Goal: Task Accomplishment & Management: Manage account settings

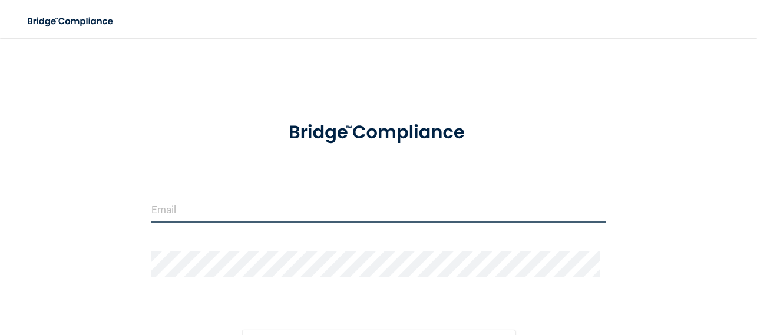
click at [192, 210] on input "email" at bounding box center [378, 209] width 454 height 27
type input "[PERSON_NAME][EMAIL_ADDRESS][DOMAIN_NAME]"
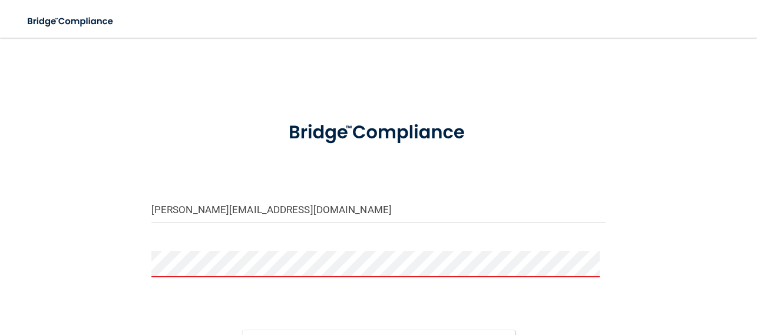
click at [723, 200] on div "gretchen.m@aaristherapy.com Invalid email/password. You don't have permission t…" at bounding box center [379, 232] width 710 height 365
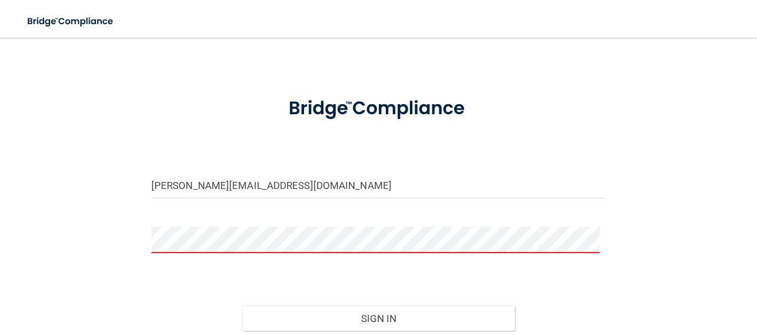
scroll to position [47, 0]
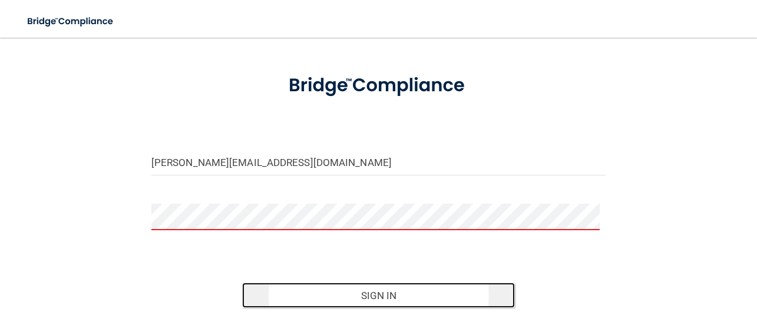
click at [363, 296] on button "Sign In" at bounding box center [378, 296] width 273 height 26
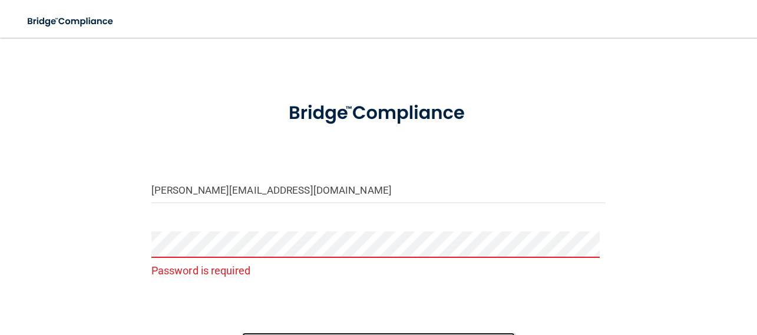
scroll to position [0, 0]
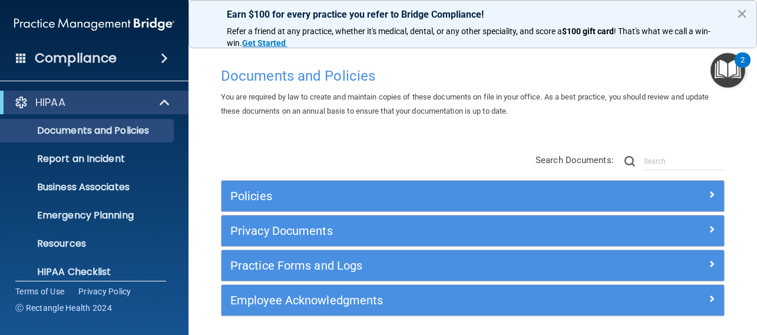
click at [738, 14] on button "×" at bounding box center [742, 13] width 11 height 19
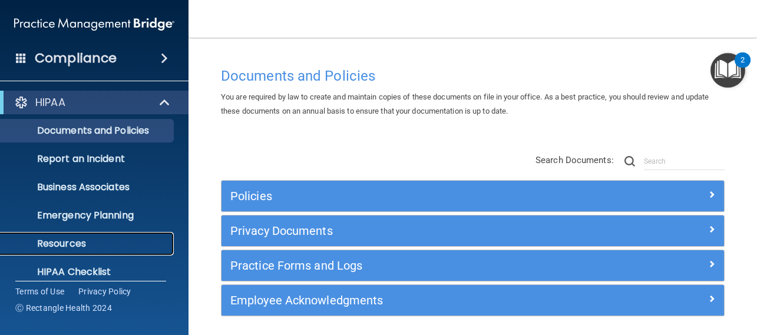
click at [170, 242] on ul "Documents and Policies Report an Incident Business Associates Emergency Plannin…" at bounding box center [94, 213] width 213 height 198
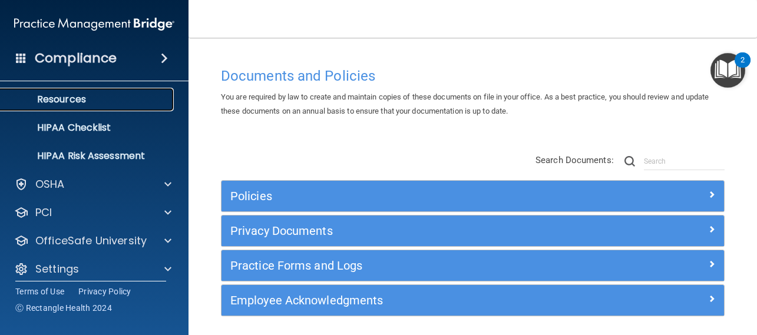
scroll to position [153, 0]
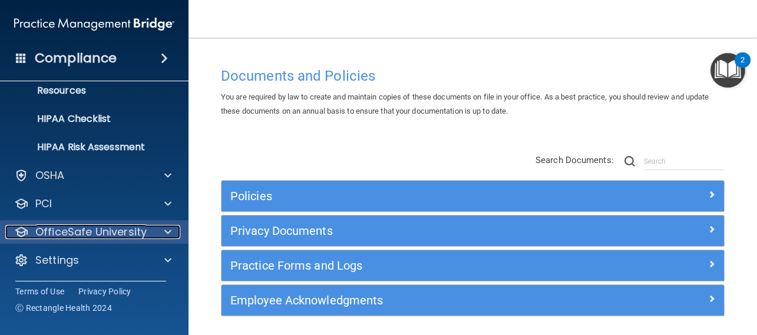
click at [147, 231] on div "OfficeSafe University" at bounding box center [78, 232] width 146 height 14
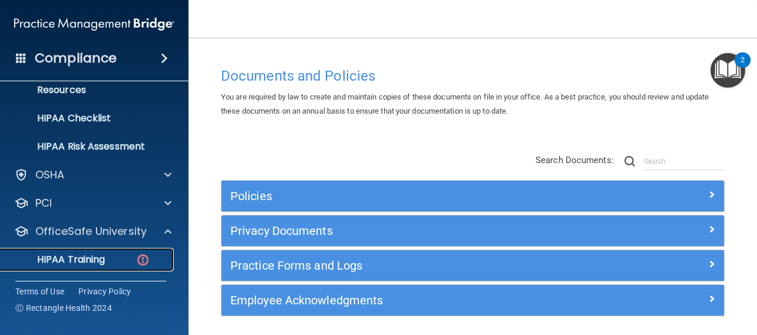
click at [117, 261] on div "HIPAA Training" at bounding box center [88, 260] width 161 height 12
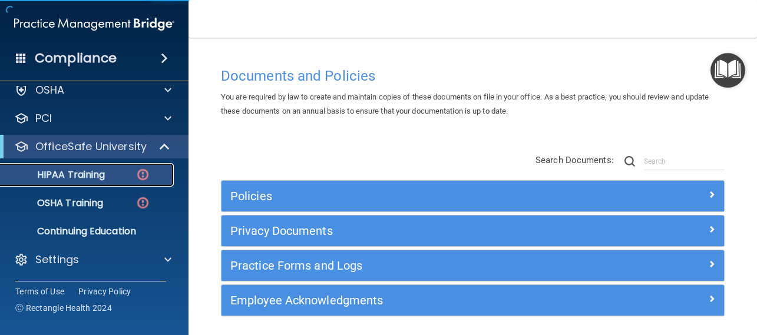
scroll to position [40, 0]
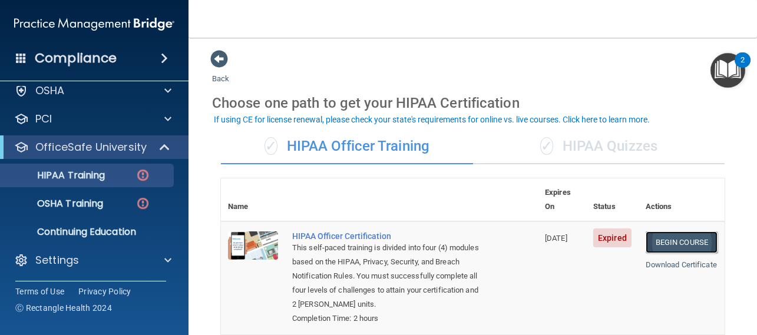
click at [663, 236] on link "Begin Course" at bounding box center [682, 243] width 72 height 22
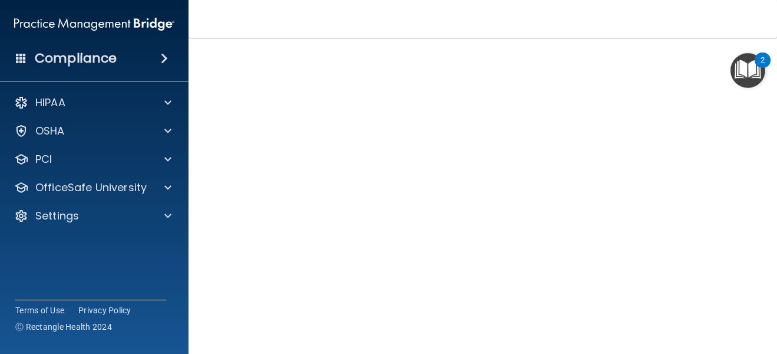
scroll to position [78, 0]
drag, startPoint x: 767, startPoint y: 189, endPoint x: 764, endPoint y: 222, distance: 33.2
click at [757, 223] on main "HIPAA Officer Certification This course doesn’t expire until 06/20/2025. Are yo…" at bounding box center [483, 196] width 589 height 316
click at [757, 278] on main "HIPAA Officer Certification This course doesn’t expire until 06/20/2025. Are yo…" at bounding box center [483, 196] width 589 height 316
drag, startPoint x: 767, startPoint y: 269, endPoint x: 763, endPoint y: 304, distance: 35.5
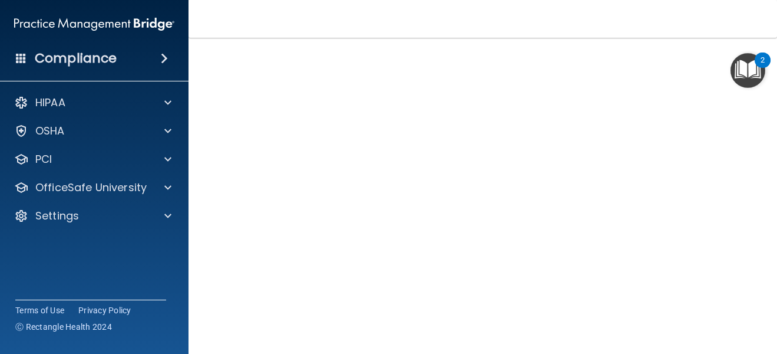
click at [757, 310] on main "HIPAA Officer Certification This course doesn’t expire until 06/20/2025. Are yo…" at bounding box center [483, 196] width 589 height 316
drag, startPoint x: 759, startPoint y: 239, endPoint x: 744, endPoint y: 347, distance: 108.9
click at [744, 335] on main "HIPAA Officer Certification This course doesn’t expire until 06/20/2025. Are yo…" at bounding box center [483, 196] width 589 height 316
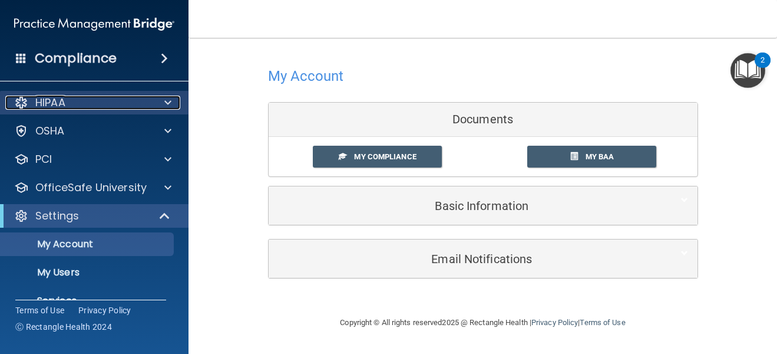
click at [77, 109] on div "HIPAA" at bounding box center [78, 102] width 146 height 14
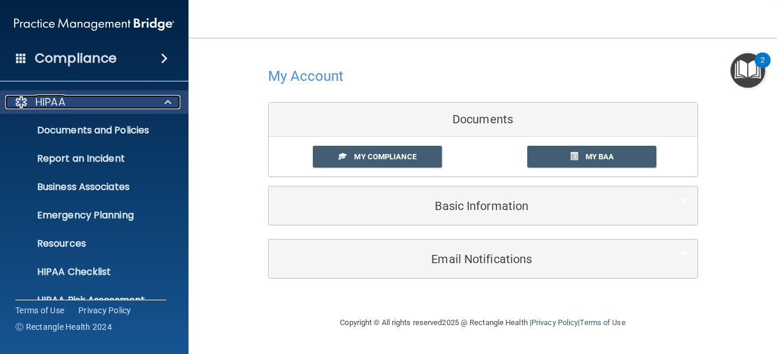
click at [166, 97] on span at bounding box center [167, 102] width 7 height 14
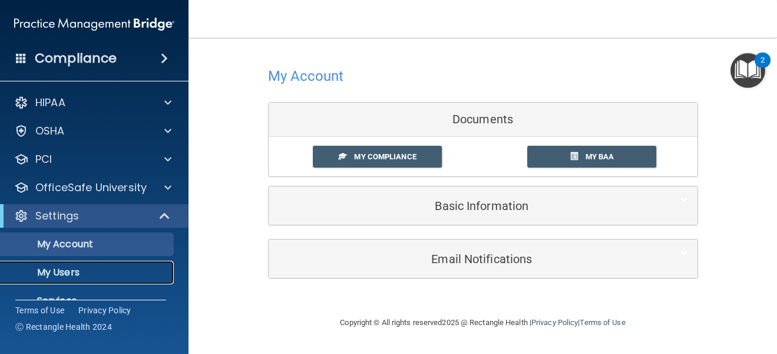
click at [70, 272] on p "My Users" at bounding box center [88, 272] width 161 height 12
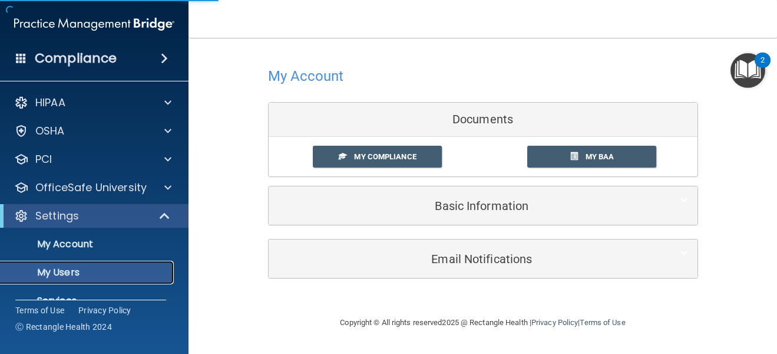
click at [70, 272] on p "My Users" at bounding box center [88, 272] width 161 height 12
select select "20"
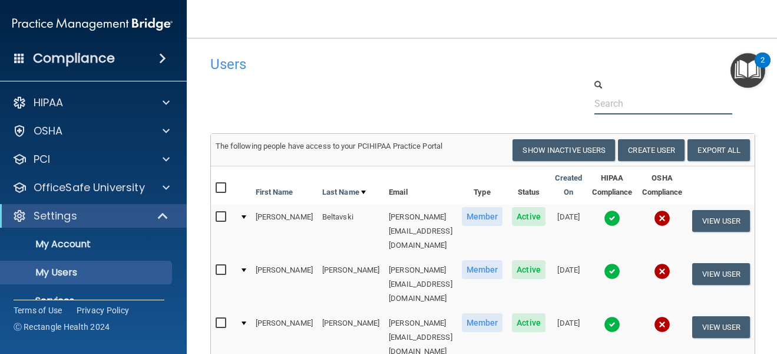
click at [611, 111] on input "text" at bounding box center [664, 104] width 139 height 22
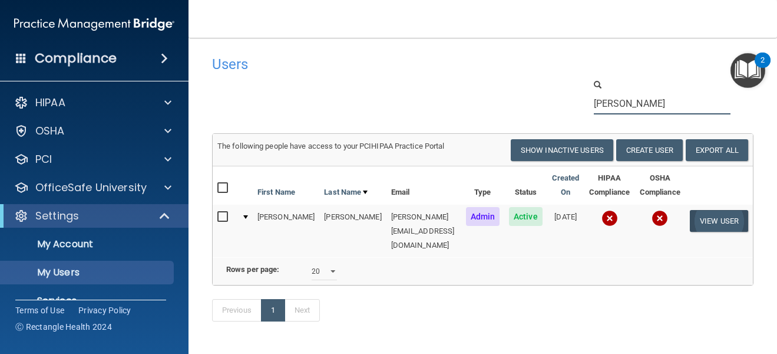
type input "mcgarr"
click at [700, 226] on button "View User" at bounding box center [719, 221] width 58 height 22
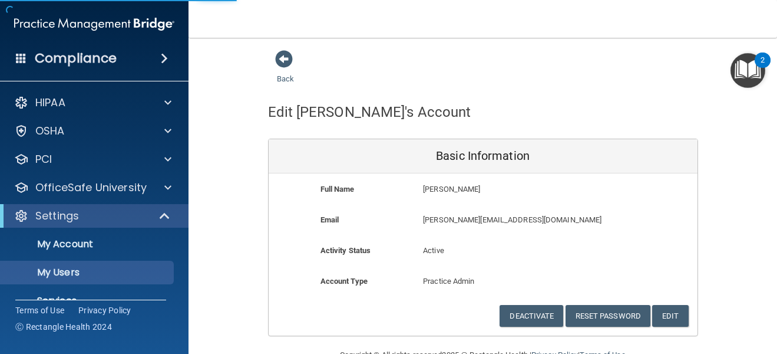
select select "20"
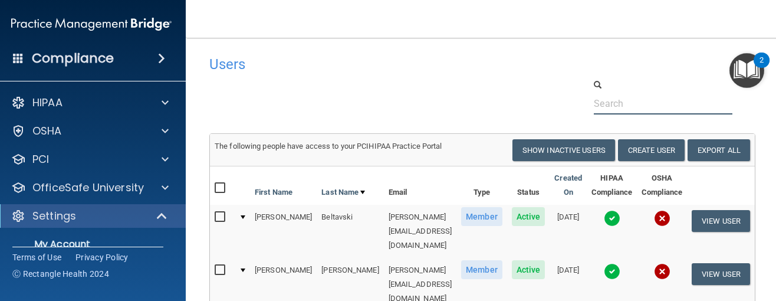
click at [621, 98] on input "text" at bounding box center [663, 104] width 139 height 22
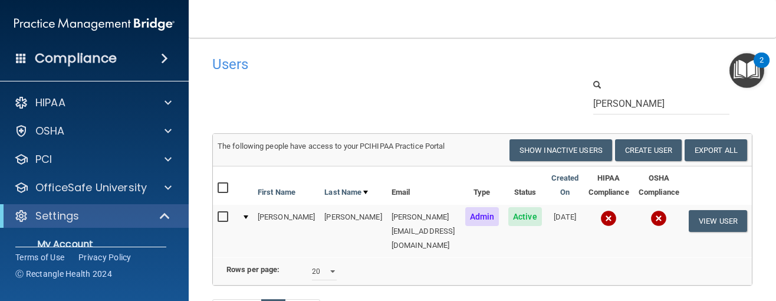
click at [605, 216] on img at bounding box center [608, 218] width 17 height 17
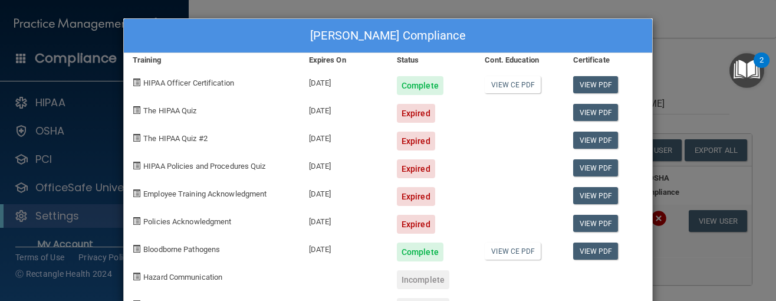
click at [687, 98] on div "Gretchen McGarry's Compliance Training Expires On Status Cont. Education Certif…" at bounding box center [388, 150] width 776 height 301
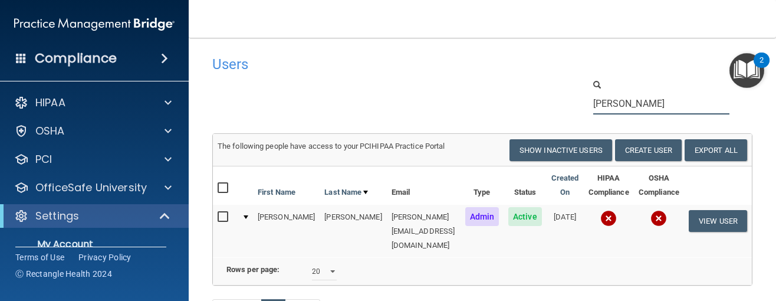
click at [648, 112] on input "mcgarry" at bounding box center [661, 104] width 137 height 22
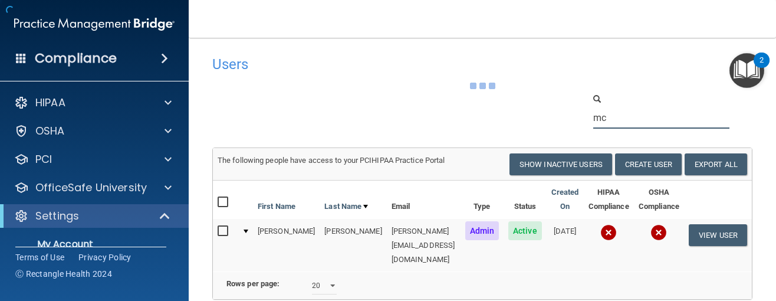
type input "m"
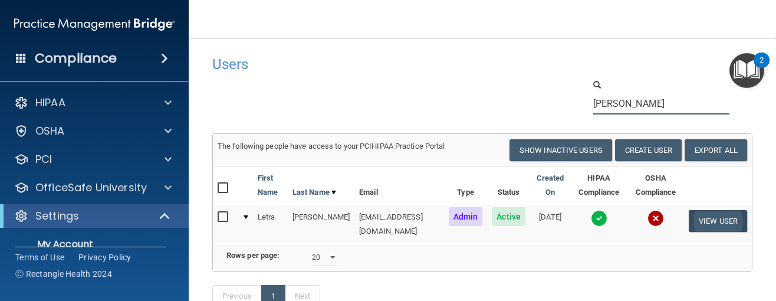
type input "holt"
click at [694, 222] on button "View User" at bounding box center [717, 221] width 58 height 22
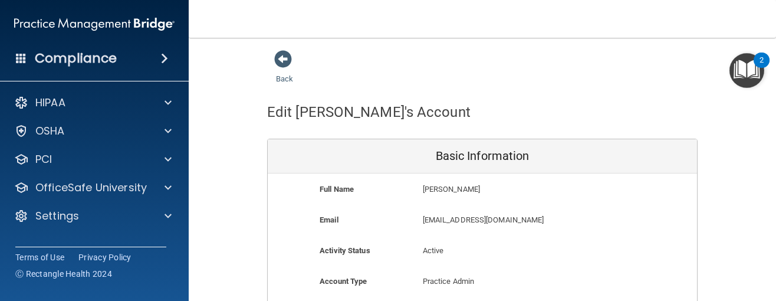
scroll to position [83, 0]
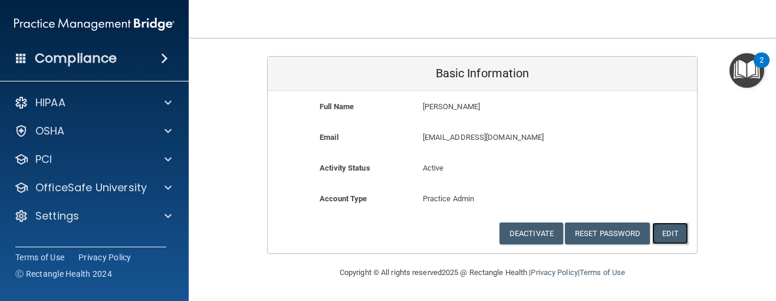
click at [674, 235] on button "Edit" at bounding box center [670, 233] width 36 height 22
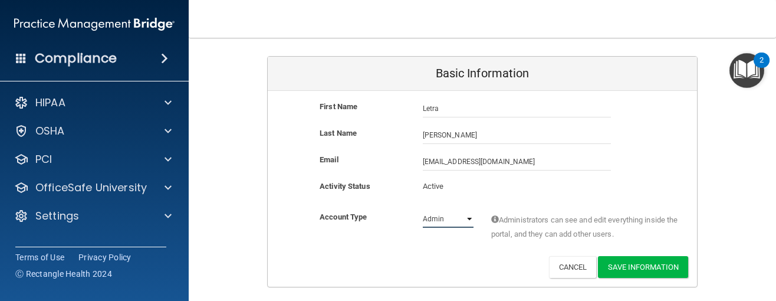
click at [458, 223] on select "Admin Member" at bounding box center [448, 219] width 51 height 18
select select "practice_member"
click at [423, 210] on select "Admin Member" at bounding box center [448, 219] width 51 height 18
click at [604, 265] on button "Save Information" at bounding box center [643, 267] width 90 height 22
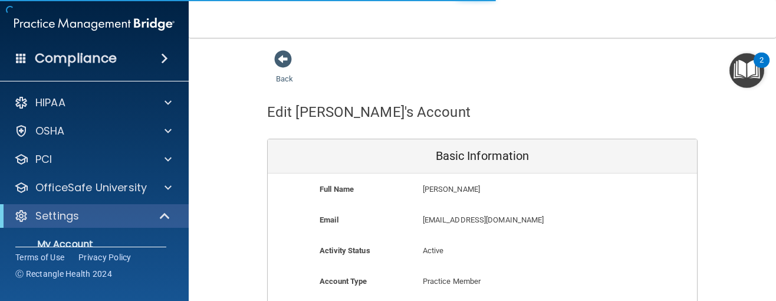
select select "20"
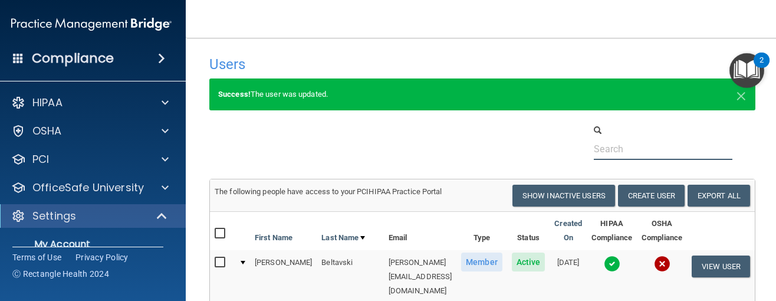
click at [608, 149] on input "text" at bounding box center [663, 149] width 139 height 22
type input "kramer"
click at [711, 271] on button "View User" at bounding box center [720, 266] width 58 height 22
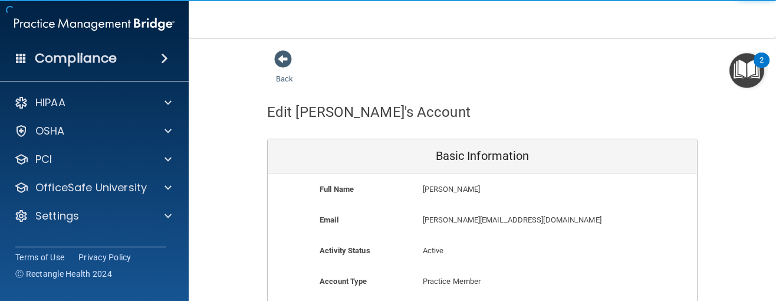
scroll to position [83, 0]
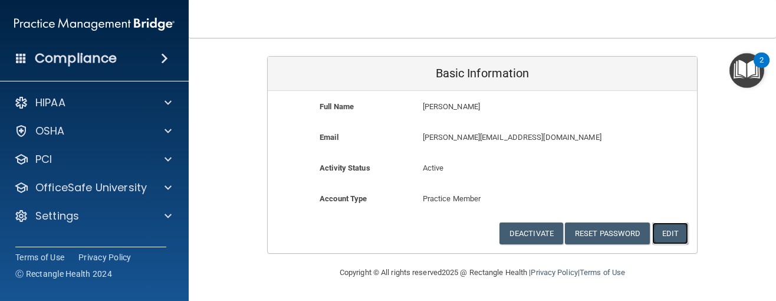
click at [660, 230] on button "Edit" at bounding box center [670, 233] width 36 height 22
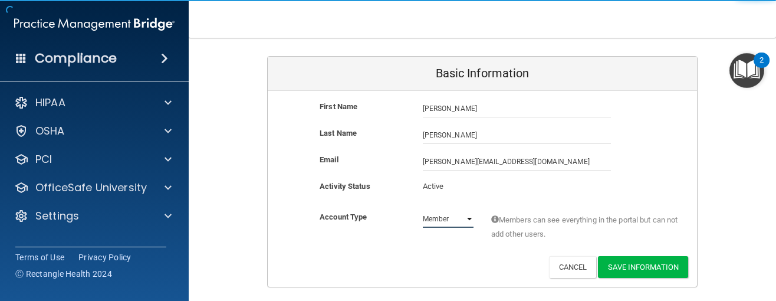
click at [460, 214] on select "Admin Member" at bounding box center [448, 219] width 51 height 18
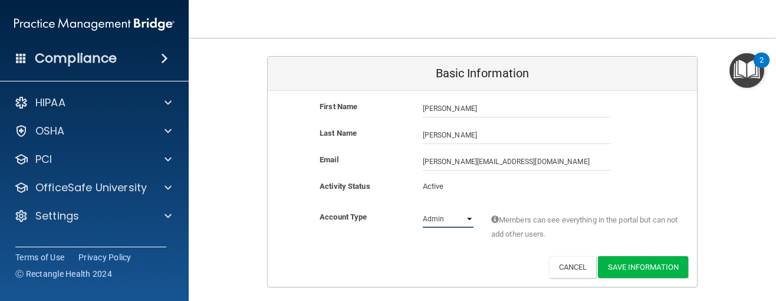
click at [423, 210] on select "Admin Member" at bounding box center [448, 219] width 51 height 18
click at [443, 222] on select "Admin Member" at bounding box center [448, 219] width 51 height 18
select select "practice_member"
click at [423, 210] on select "Admin Member" at bounding box center [448, 219] width 51 height 18
click at [630, 263] on button "Save Information" at bounding box center [643, 267] width 90 height 22
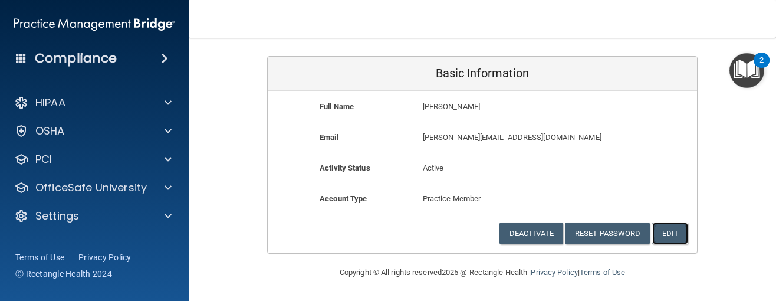
click at [661, 232] on button "Edit" at bounding box center [670, 233] width 36 height 22
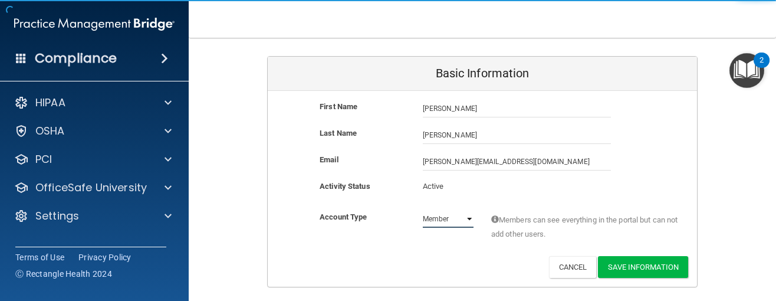
click at [443, 215] on select "Admin Member" at bounding box center [448, 219] width 51 height 18
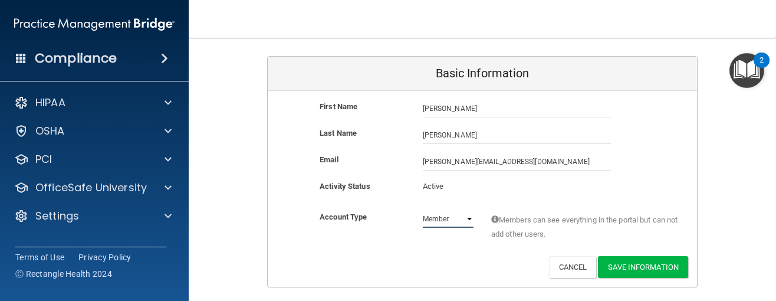
click at [423, 210] on select "Admin Member" at bounding box center [448, 219] width 51 height 18
click at [624, 263] on button "Save Information" at bounding box center [643, 267] width 90 height 22
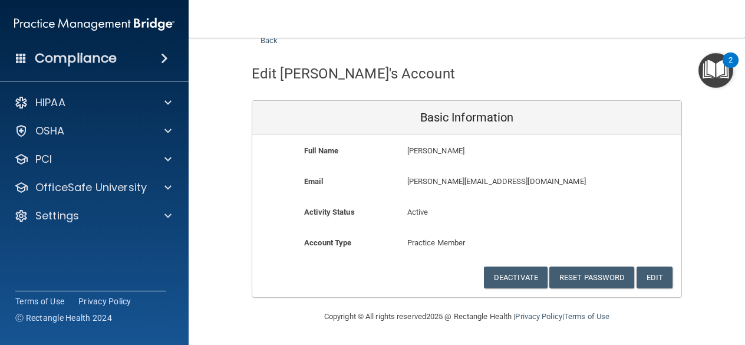
scroll to position [38, 0]
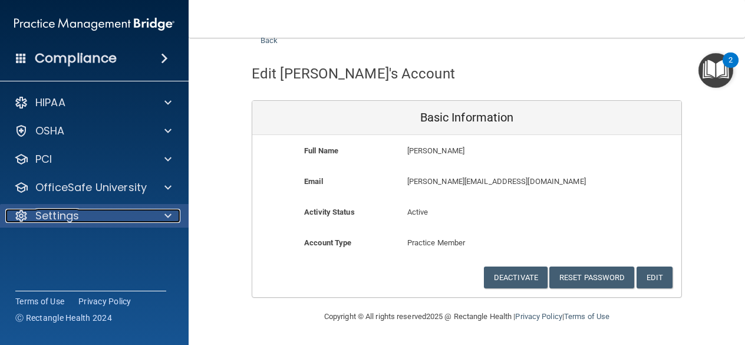
click at [98, 215] on div "Settings" at bounding box center [78, 216] width 146 height 14
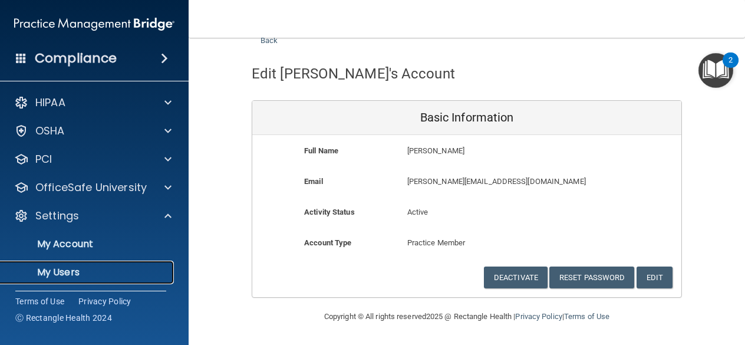
click at [99, 261] on link "My Users" at bounding box center [81, 273] width 186 height 24
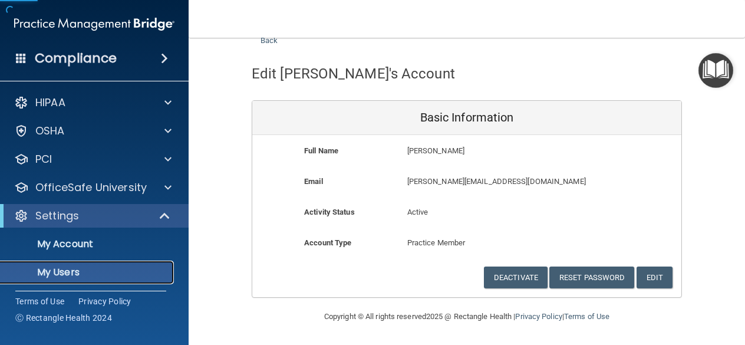
click at [99, 265] on link "My Users" at bounding box center [81, 273] width 186 height 24
click at [52, 280] on link "My Users" at bounding box center [81, 273] width 186 height 24
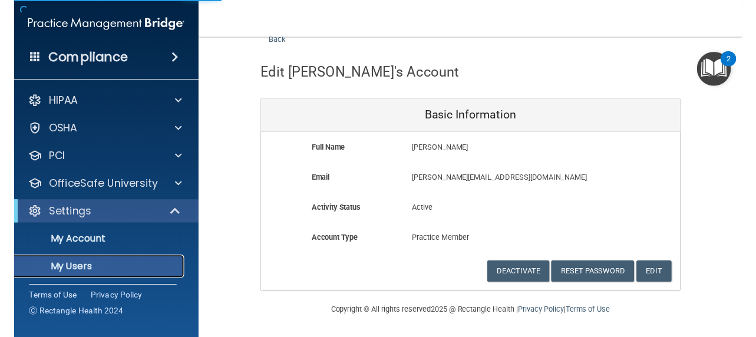
scroll to position [661, 0]
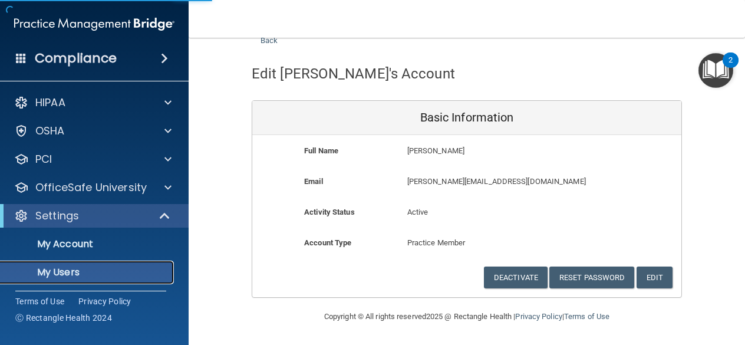
select select "20"
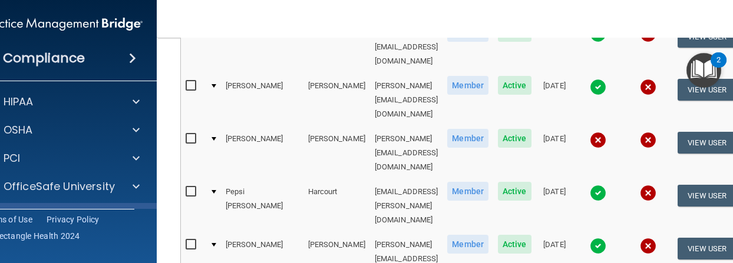
click at [669, 21] on nav "Toggle navigation Gretchen McGarry gretchen.m@aaristherapy.com Manage My Enterp…" at bounding box center [461, 19] width 608 height 38
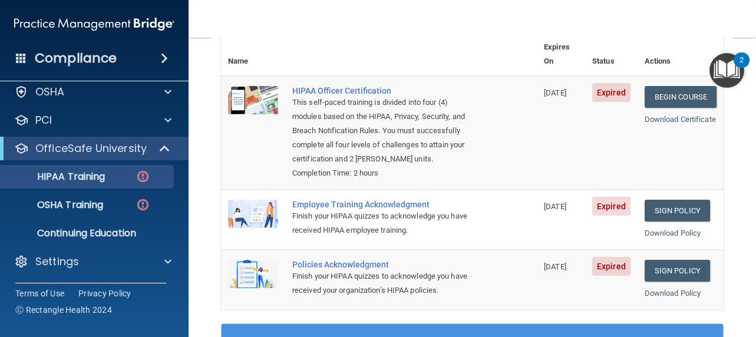
scroll to position [55, 0]
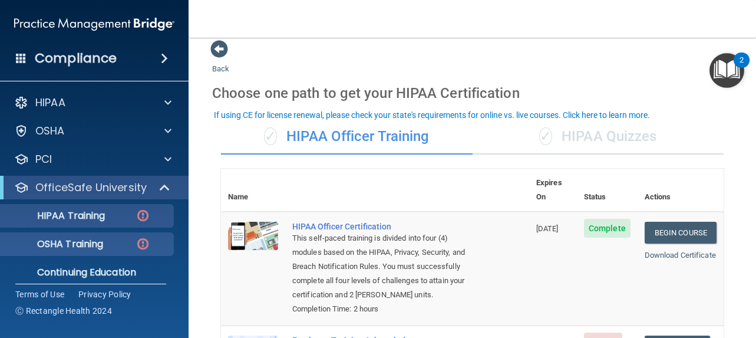
scroll to position [28, 0]
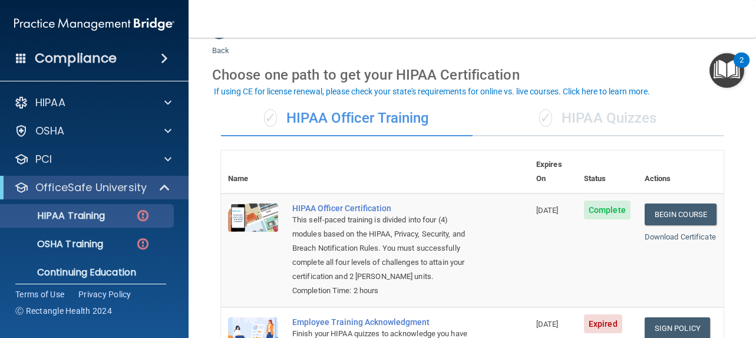
click at [179, 232] on li "OSHA Training" at bounding box center [94, 244] width 213 height 24
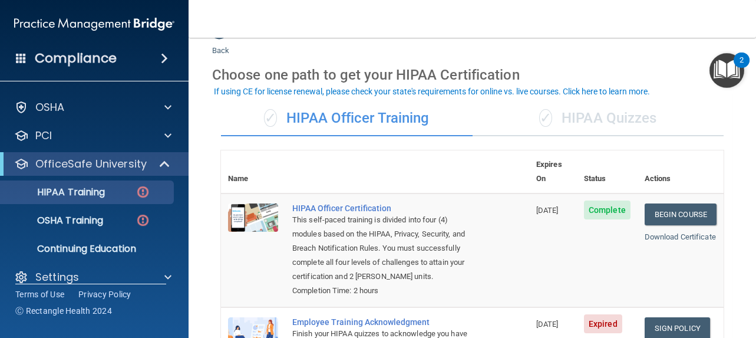
scroll to position [38, 0]
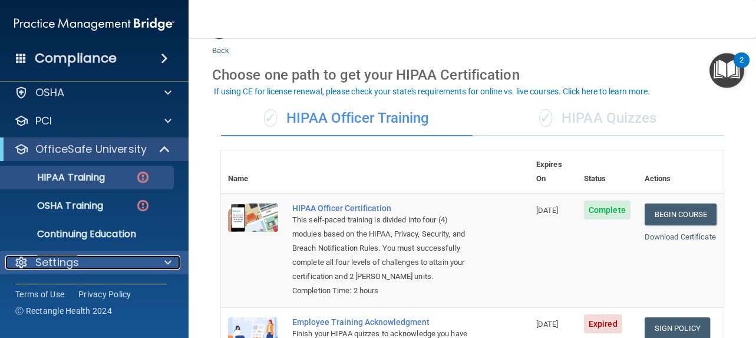
click at [169, 257] on span at bounding box center [167, 262] width 7 height 14
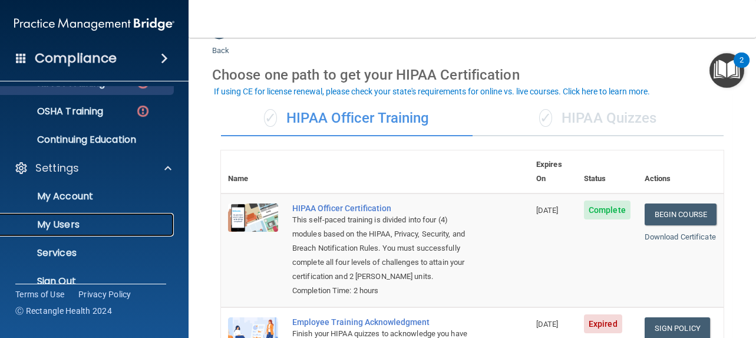
click at [134, 224] on p "My Users" at bounding box center [88, 225] width 161 height 12
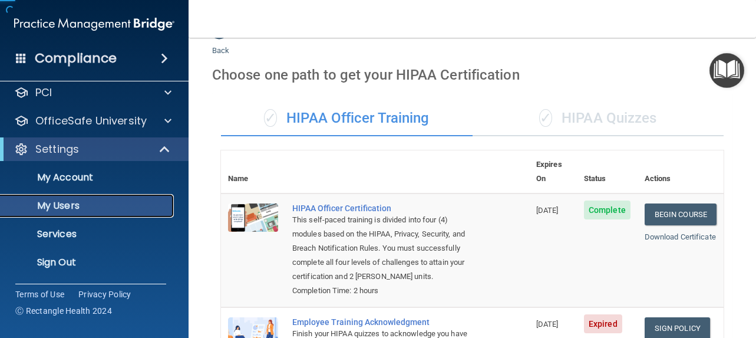
scroll to position [66, 0]
click at [122, 209] on p "My Users" at bounding box center [88, 206] width 161 height 12
select select "20"
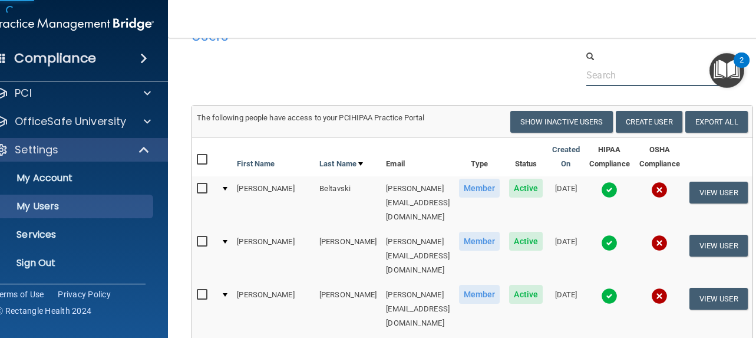
click at [655, 81] on input "text" at bounding box center [657, 75] width 143 height 22
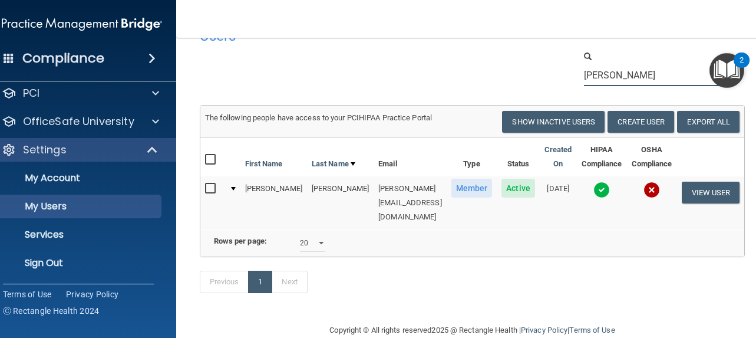
click at [629, 78] on input "kramer" at bounding box center [653, 75] width 139 height 22
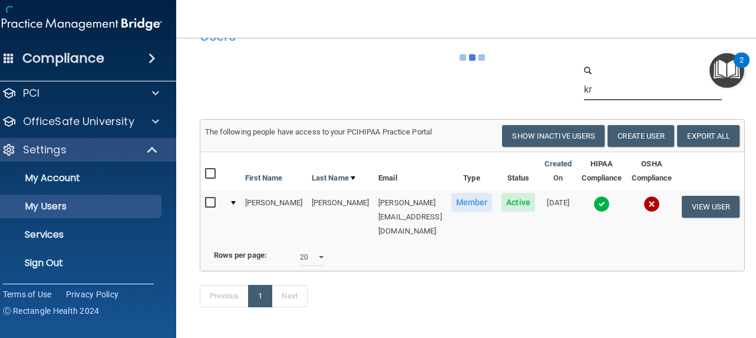
type input "k"
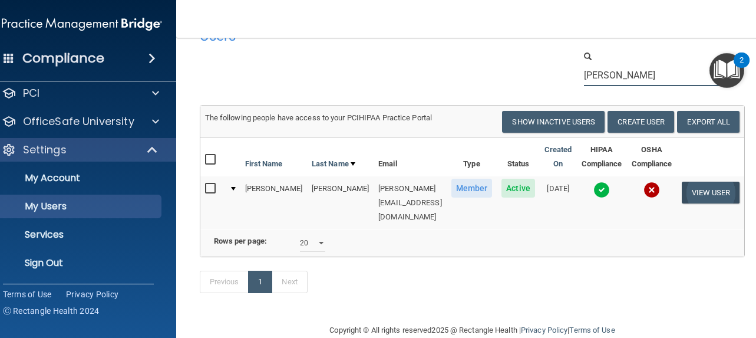
type input "greg"
click at [691, 190] on button "View User" at bounding box center [711, 193] width 58 height 22
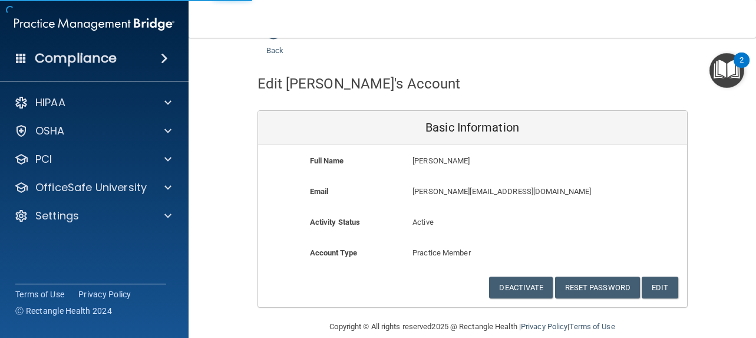
click at [694, 194] on div "Back Edit Greg's Account Basic Information Full Name Greg Dobrowolski Greg Last…" at bounding box center [472, 164] width 520 height 286
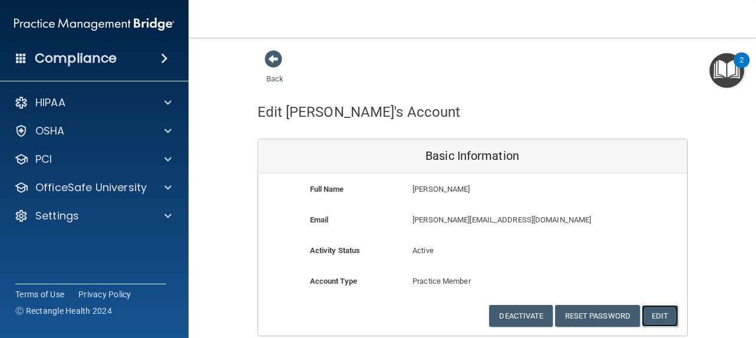
click at [650, 313] on button "Edit" at bounding box center [660, 316] width 36 height 22
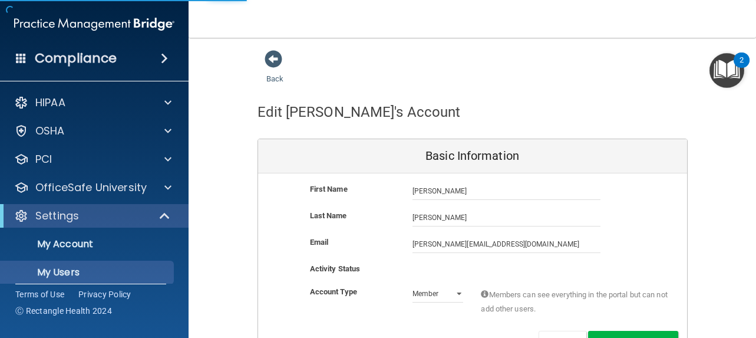
select select "20"
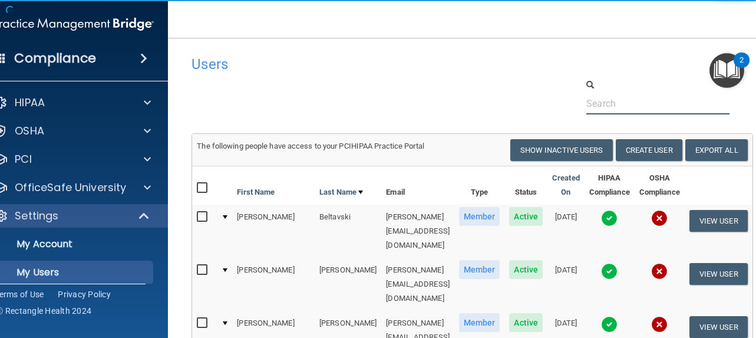
click at [616, 101] on input "text" at bounding box center [657, 104] width 143 height 22
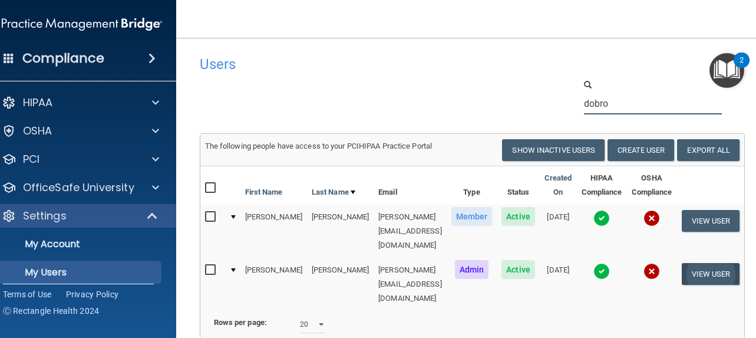
type input "dobro"
click at [682, 263] on button "View User" at bounding box center [711, 274] width 58 height 22
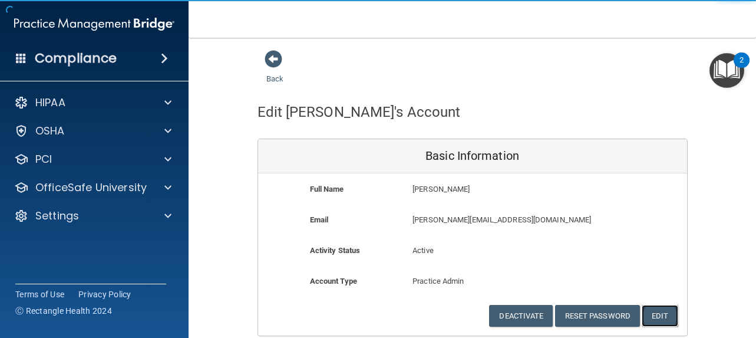
click at [651, 324] on button "Edit" at bounding box center [660, 316] width 36 height 22
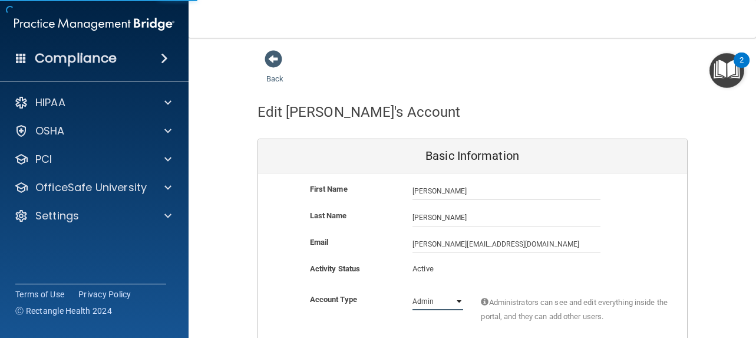
click at [452, 301] on select "Admin Member" at bounding box center [438, 301] width 51 height 18
select select "practice_member"
click at [413, 292] on select "Admin Member" at bounding box center [438, 301] width 51 height 18
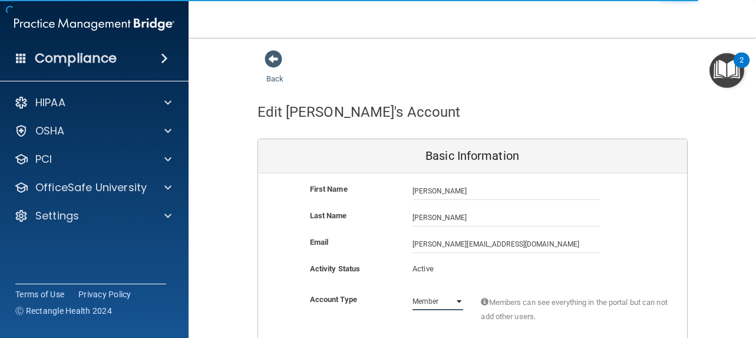
scroll to position [64, 0]
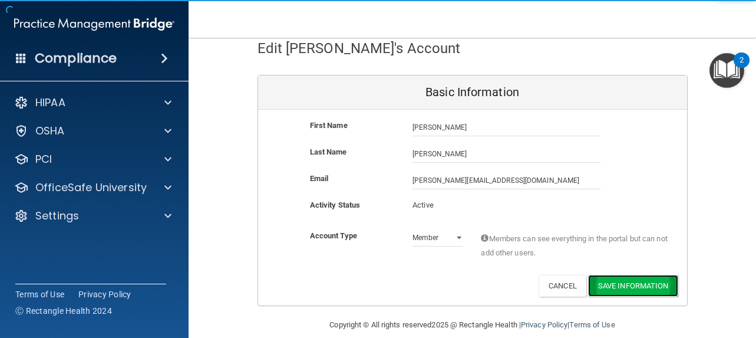
click at [618, 284] on button "Save Information" at bounding box center [633, 286] width 90 height 22
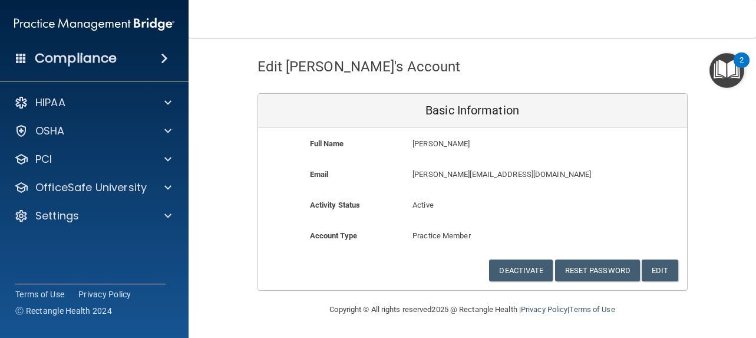
scroll to position [45, 0]
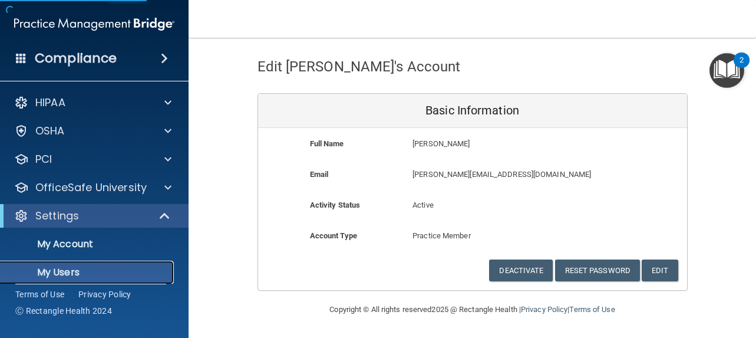
click at [97, 272] on p "My Users" at bounding box center [88, 272] width 161 height 12
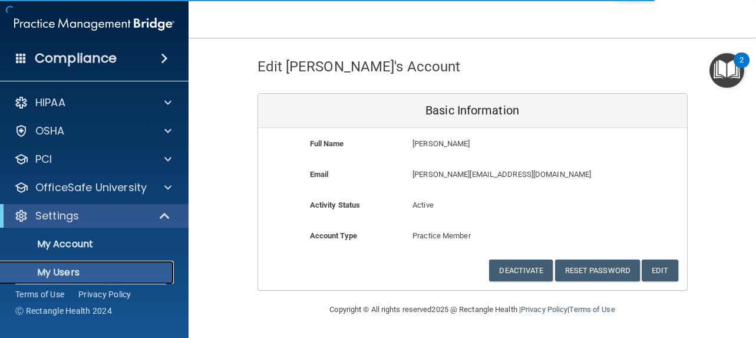
scroll to position [668, 0]
select select "20"
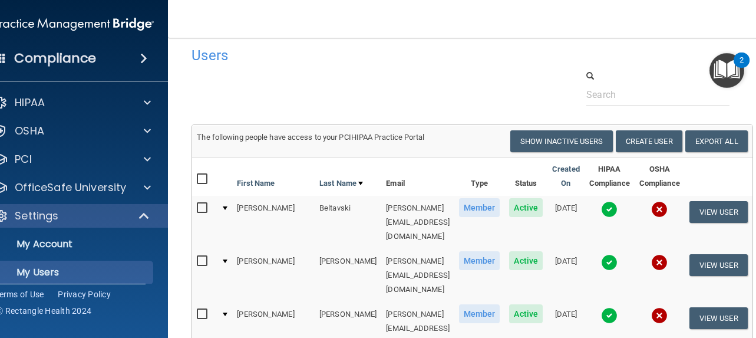
scroll to position [0, 0]
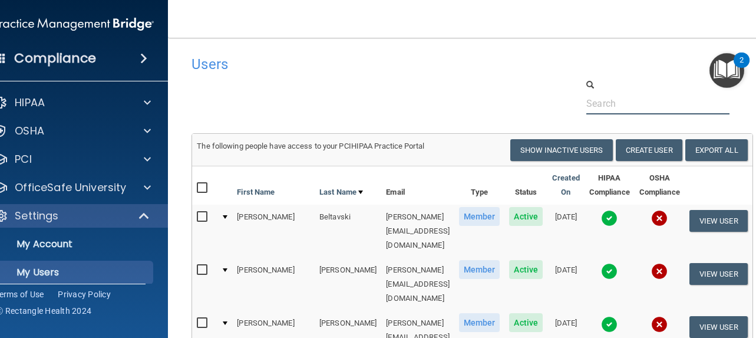
click at [603, 104] on input "text" at bounding box center [657, 104] width 143 height 22
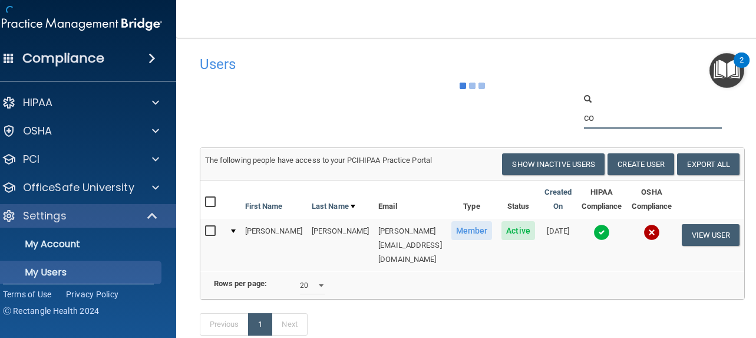
type input "c"
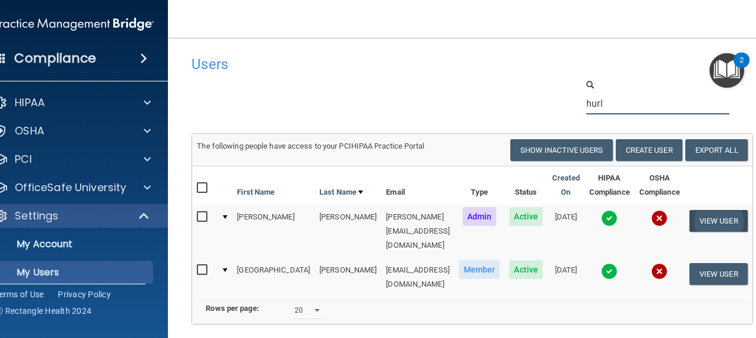
type input "hurl"
click at [718, 219] on button "View User" at bounding box center [719, 221] width 58 height 22
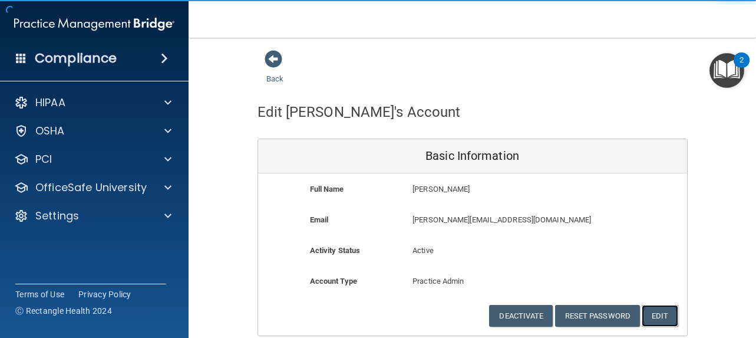
click at [662, 313] on button "Edit" at bounding box center [660, 316] width 36 height 22
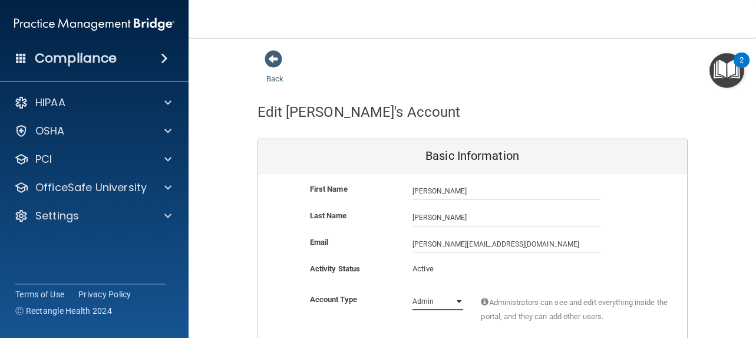
click at [449, 296] on select "Admin Member" at bounding box center [438, 301] width 51 height 18
select select "practice_member"
click at [413, 292] on select "Admin Member" at bounding box center [438, 301] width 51 height 18
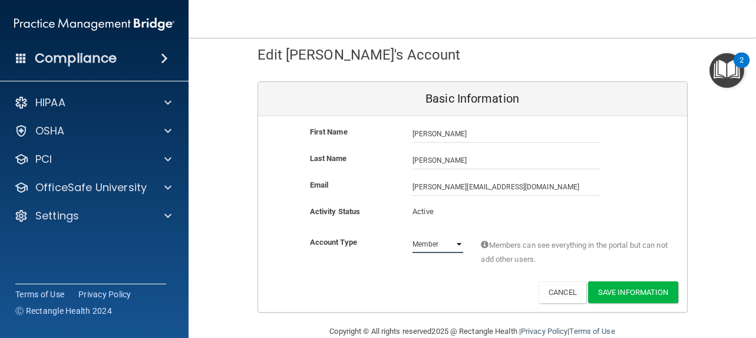
scroll to position [79, 0]
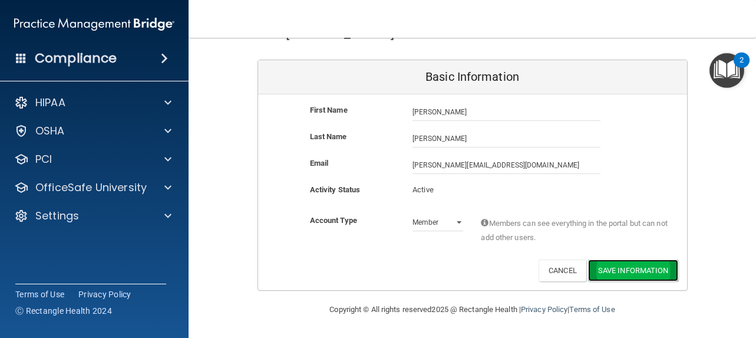
click at [634, 273] on button "Save Information" at bounding box center [633, 270] width 90 height 22
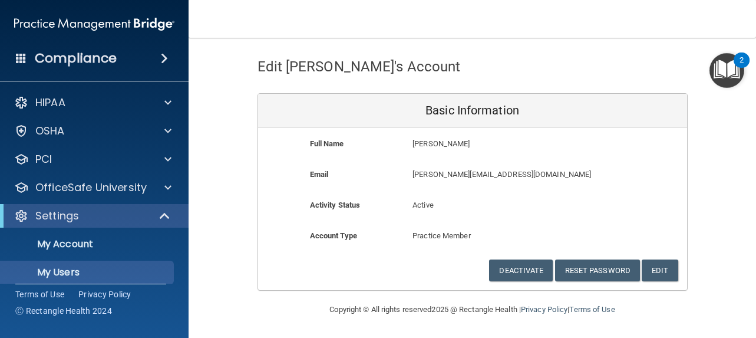
scroll to position [714, 0]
select select "20"
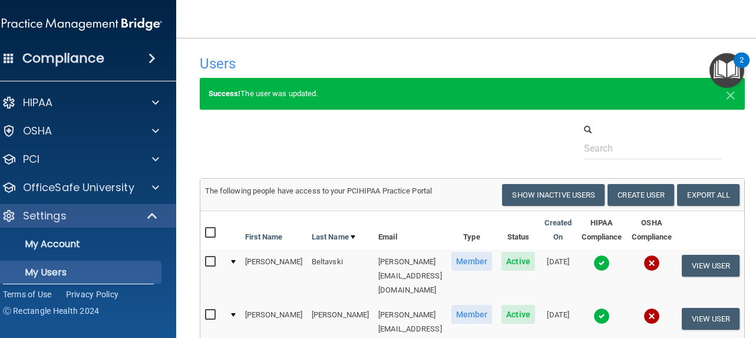
scroll to position [0, 0]
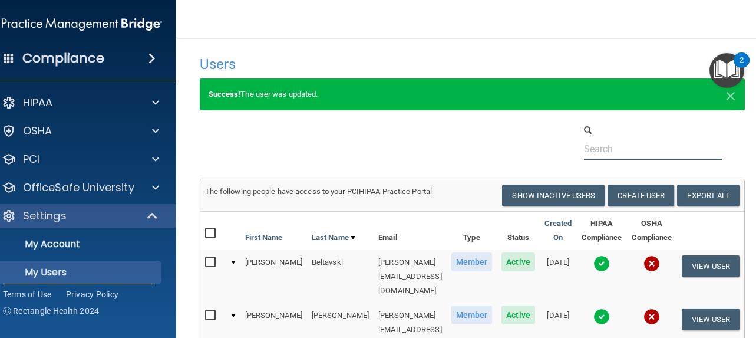
click at [617, 152] on input "text" at bounding box center [653, 149] width 139 height 22
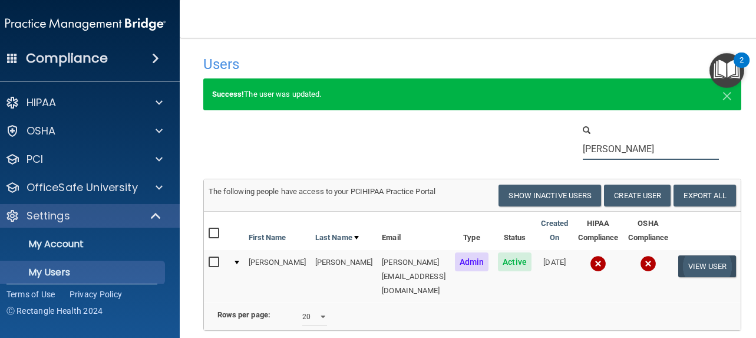
type input "mcgarr"
click at [701, 273] on button "View User" at bounding box center [707, 266] width 58 height 22
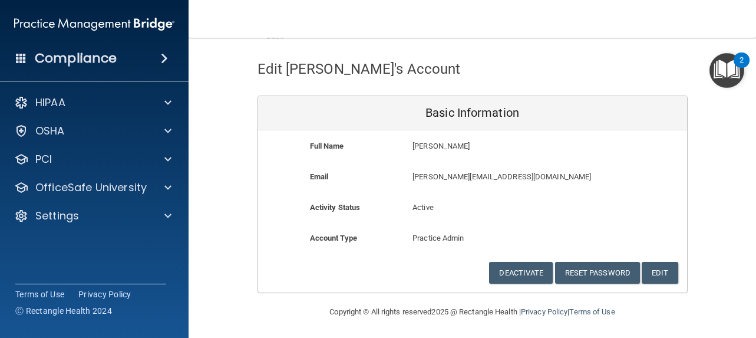
scroll to position [45, 0]
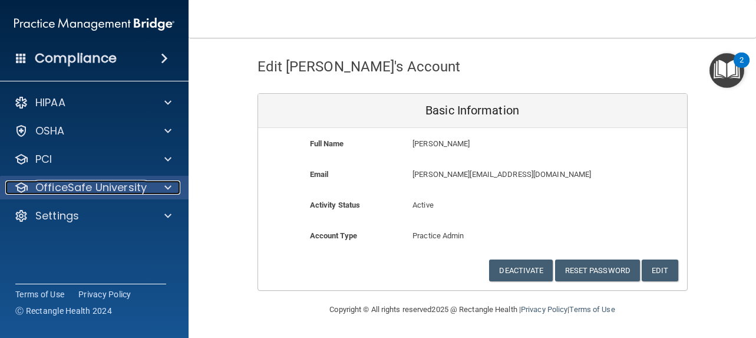
click at [140, 189] on p "OfficeSafe University" at bounding box center [90, 187] width 111 height 14
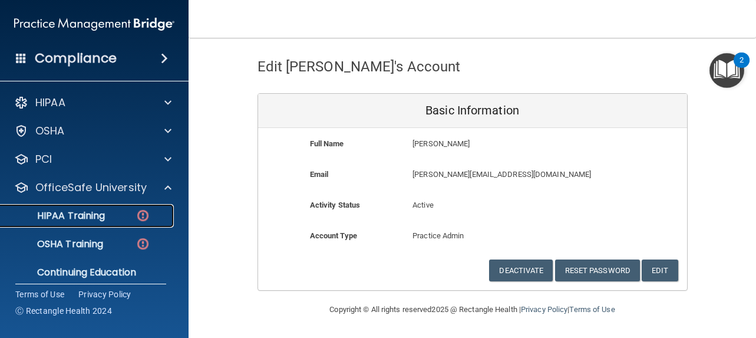
click at [128, 210] on div "HIPAA Training" at bounding box center [88, 216] width 161 height 12
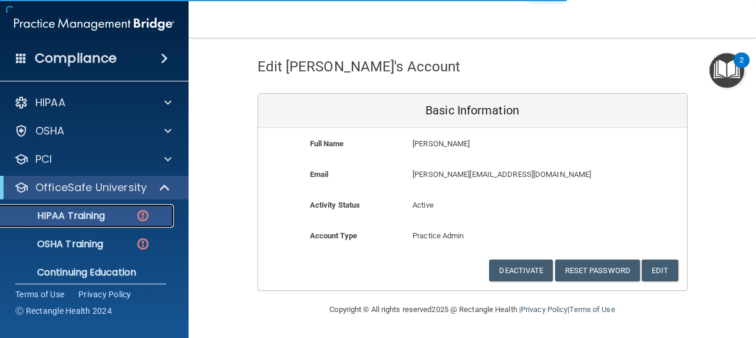
scroll to position [509, 0]
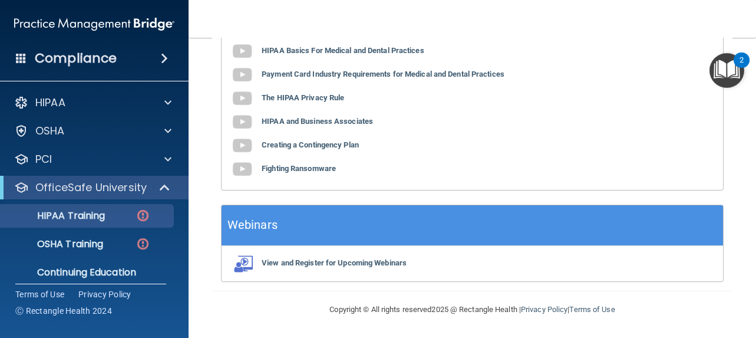
click at [726, 108] on main "Back Choose one path to get your HIPAA Certification ✓ HIPAA Officer Training ✓…" at bounding box center [473, 188] width 568 height 300
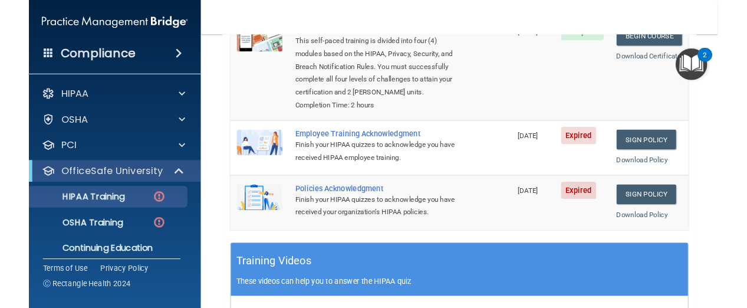
scroll to position [202, 0]
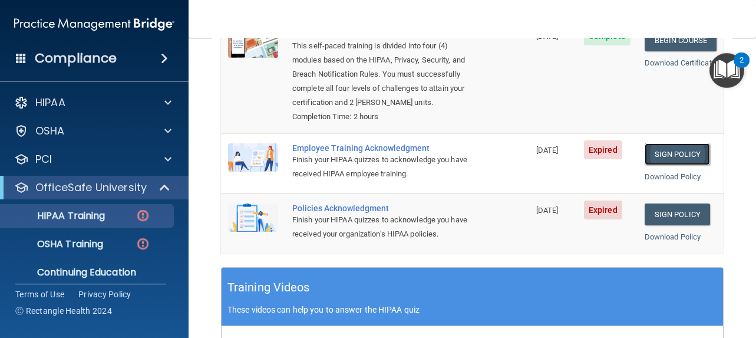
click at [649, 154] on link "Sign Policy" at bounding box center [677, 154] width 65 height 22
click at [652, 214] on link "Sign Policy" at bounding box center [677, 214] width 65 height 22
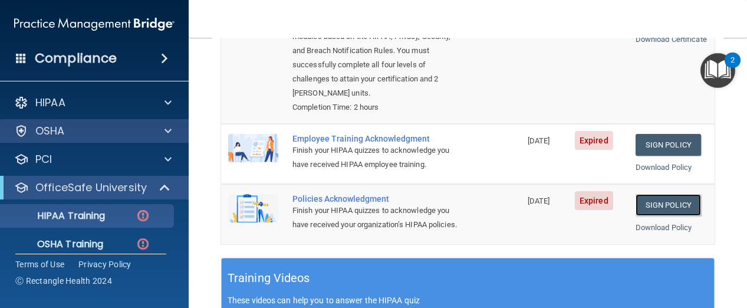
scroll to position [249, 0]
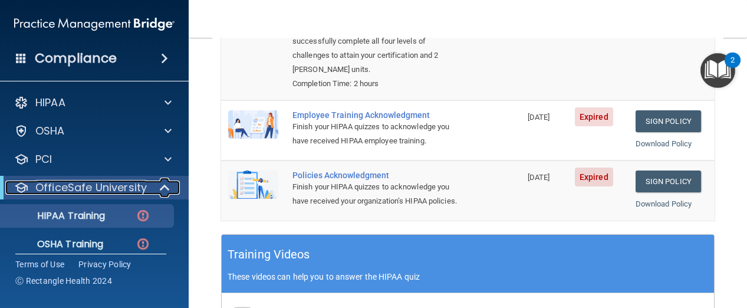
click at [166, 189] on span at bounding box center [166, 187] width 10 height 14
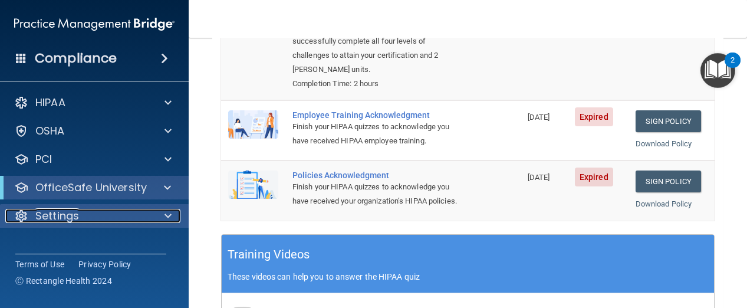
click at [80, 210] on div "Settings" at bounding box center [78, 216] width 146 height 14
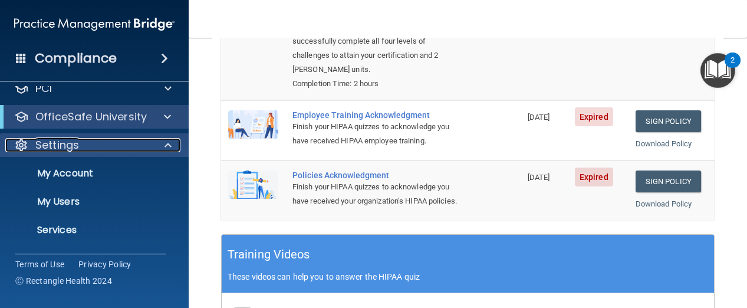
scroll to position [94, 0]
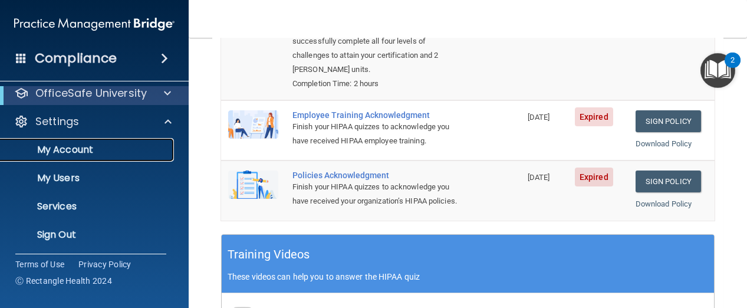
click at [75, 157] on link "My Account" at bounding box center [81, 150] width 186 height 24
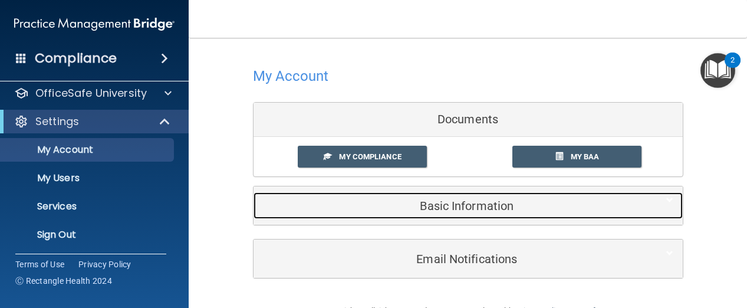
click at [401, 207] on h5 "Basic Information" at bounding box center [449, 205] width 375 height 13
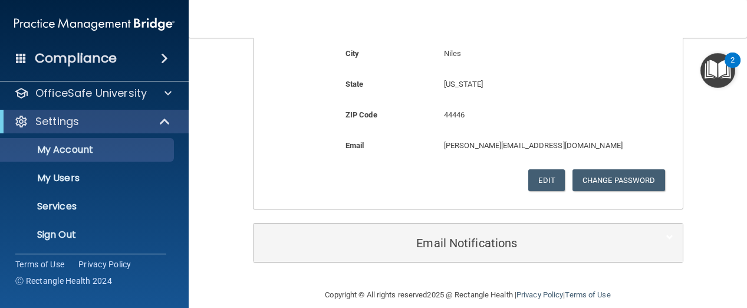
scroll to position [395, 0]
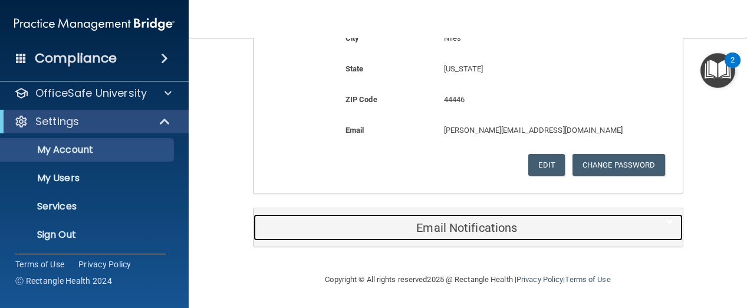
click at [410, 223] on h5 "Email Notifications" at bounding box center [449, 227] width 375 height 13
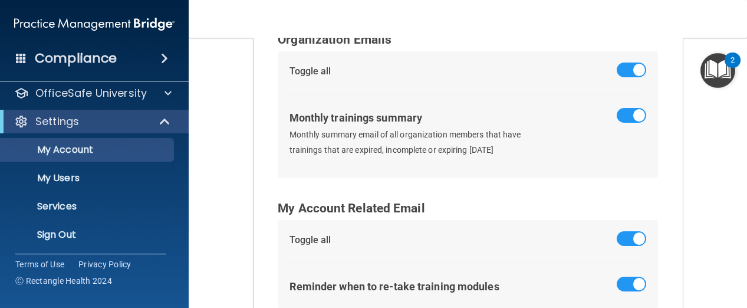
scroll to position [607, 0]
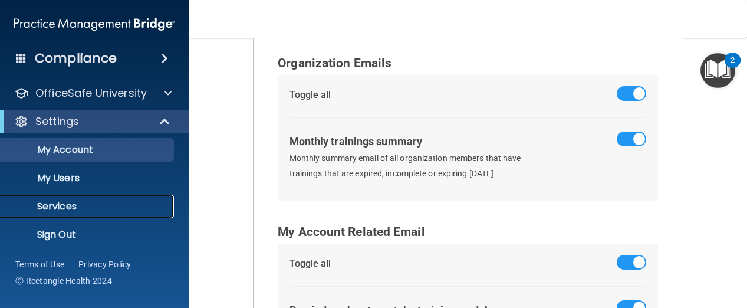
click at [80, 211] on p "Services" at bounding box center [88, 206] width 161 height 12
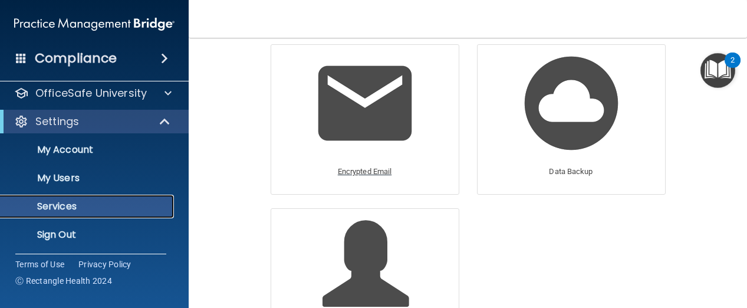
scroll to position [71, 0]
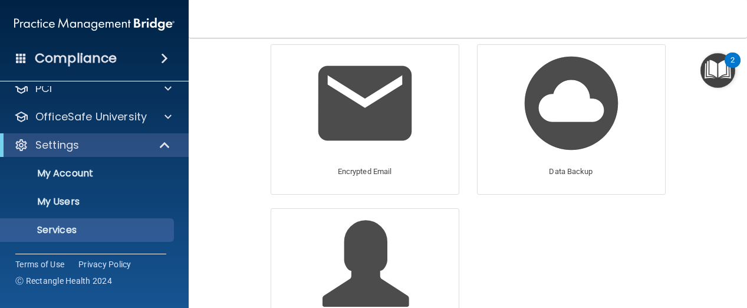
click at [524, 207] on div "Data Backup" at bounding box center [571, 126] width 206 height 164
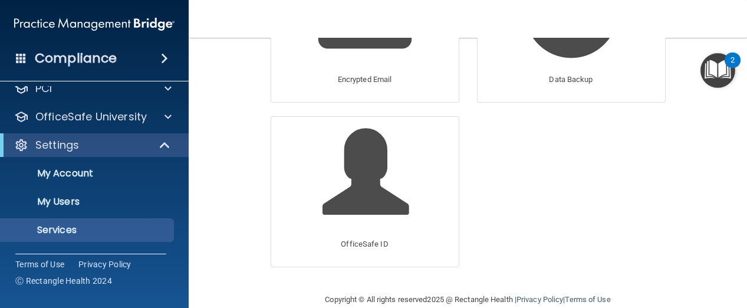
scroll to position [165, 0]
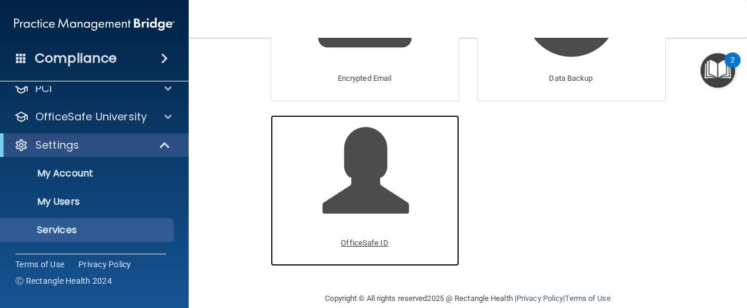
click at [316, 196] on div "OfficeSafe ID" at bounding box center [365, 190] width 189 height 150
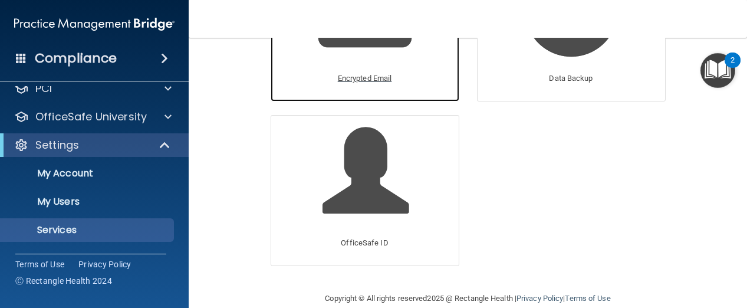
click at [354, 42] on img at bounding box center [365, 10] width 112 height 112
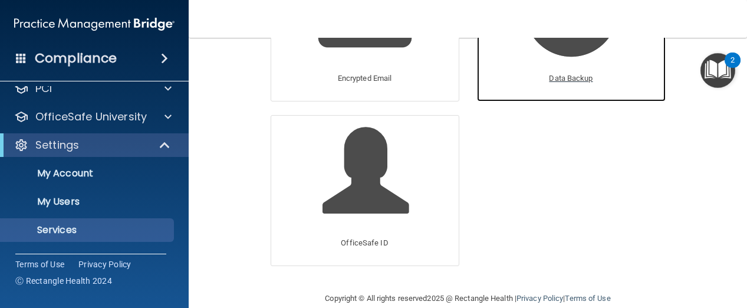
click at [564, 84] on p "Data Backup" at bounding box center [571, 78] width 44 height 14
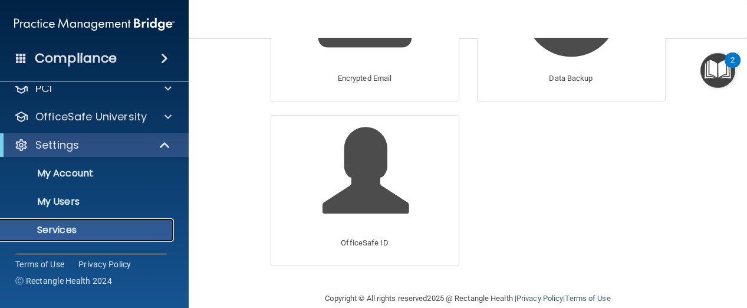
click at [171, 218] on link "Services" at bounding box center [81, 230] width 186 height 24
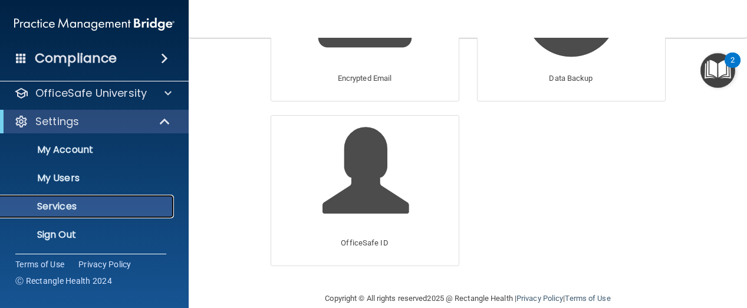
scroll to position [96, 0]
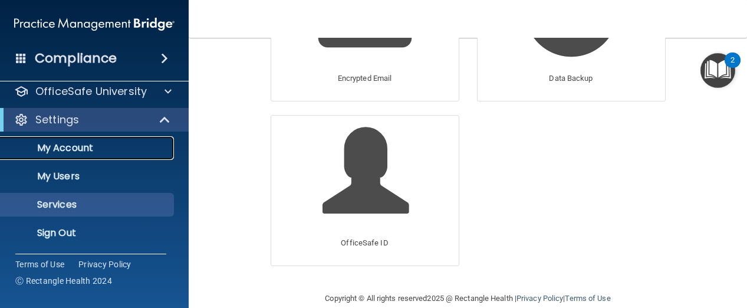
click at [87, 144] on p "My Account" at bounding box center [88, 148] width 161 height 12
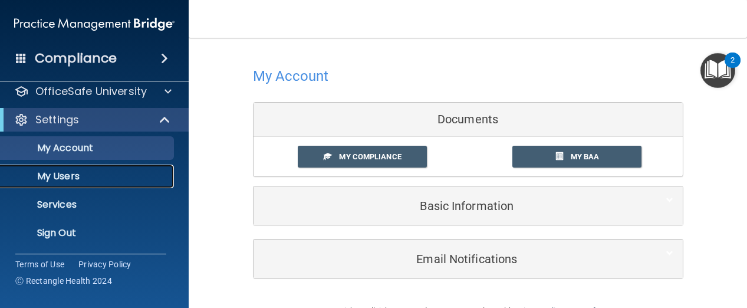
click at [86, 184] on link "My Users" at bounding box center [81, 176] width 186 height 24
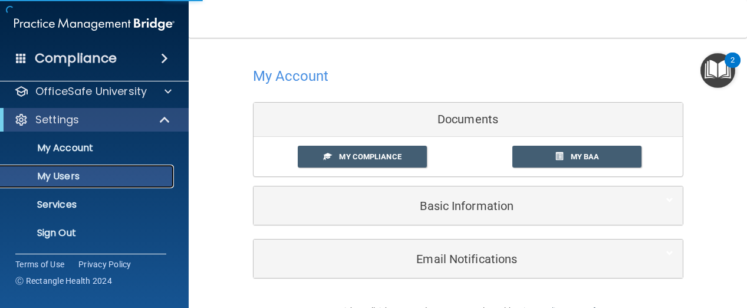
click at [86, 184] on link "My Users" at bounding box center [81, 176] width 186 height 24
select select "20"
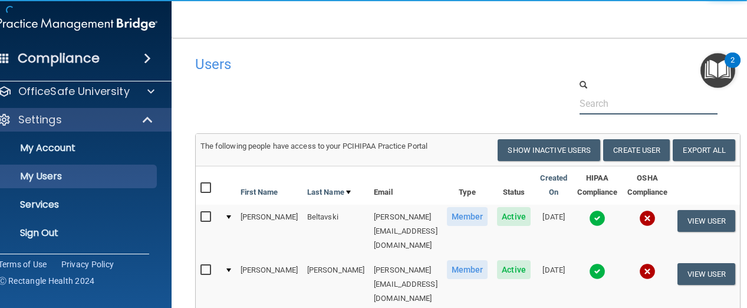
click at [605, 100] on input "text" at bounding box center [648, 104] width 139 height 22
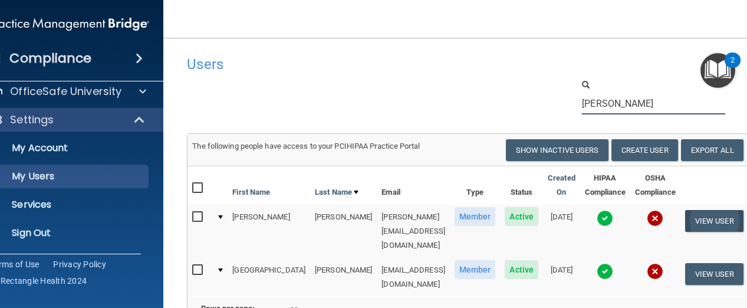
type input "hurlbut"
click at [690, 229] on button "View User" at bounding box center [714, 221] width 58 height 22
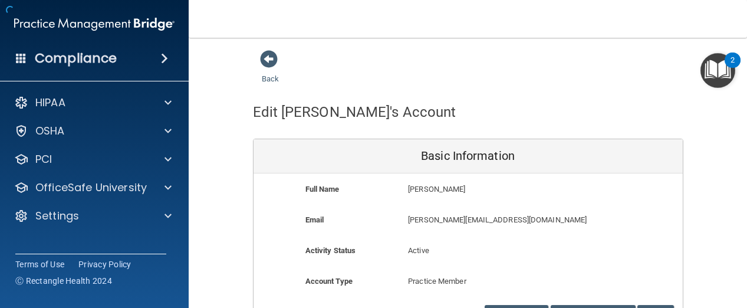
click at [699, 214] on div "Back Edit Tiffany's Account Basic Information Full Name Tiffany Hurlbut Tiffany…" at bounding box center [467, 193] width 511 height 286
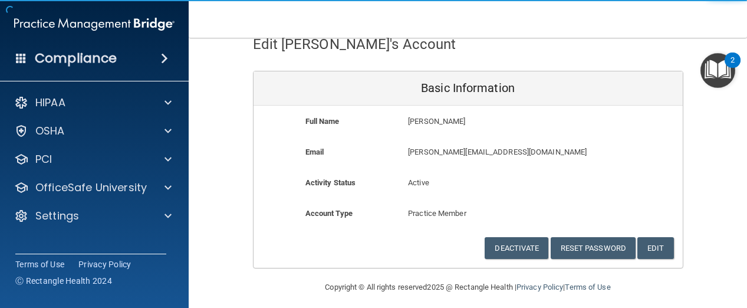
scroll to position [75, 0]
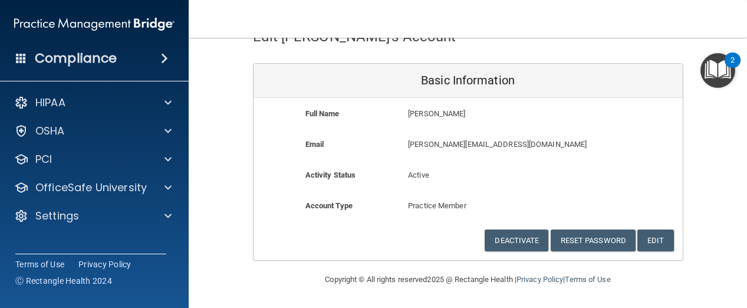
click at [669, 238] on div "Deactivate Reset Password Edit Cancel Save Information" at bounding box center [467, 240] width 429 height 22
click at [660, 235] on button "Edit" at bounding box center [655, 240] width 36 height 22
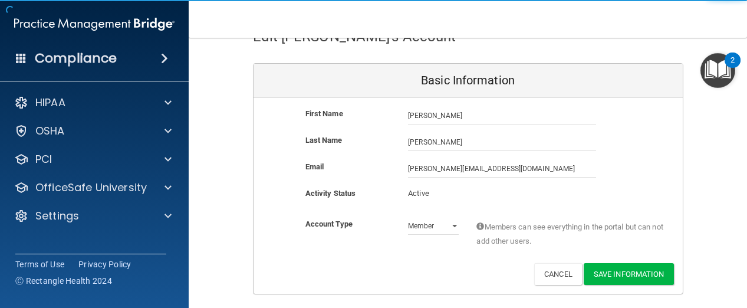
click at [458, 229] on div "Admin Member" at bounding box center [433, 226] width 68 height 18
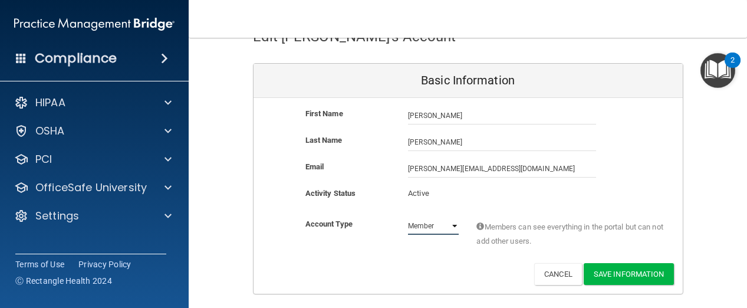
click at [447, 224] on select "Admin Member" at bounding box center [433, 226] width 51 height 18
select select "practice_admin"
click at [408, 217] on select "Admin Member" at bounding box center [433, 226] width 51 height 18
click at [610, 272] on button "Save Information" at bounding box center [629, 274] width 90 height 22
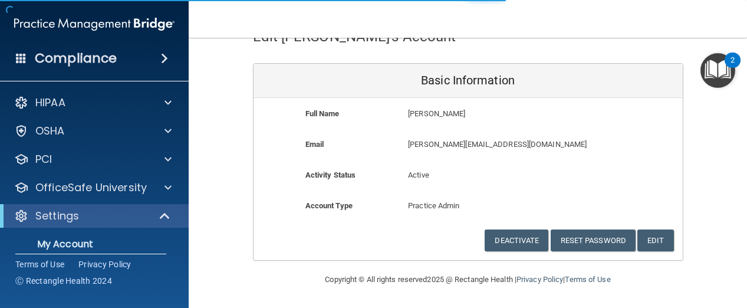
select select "20"
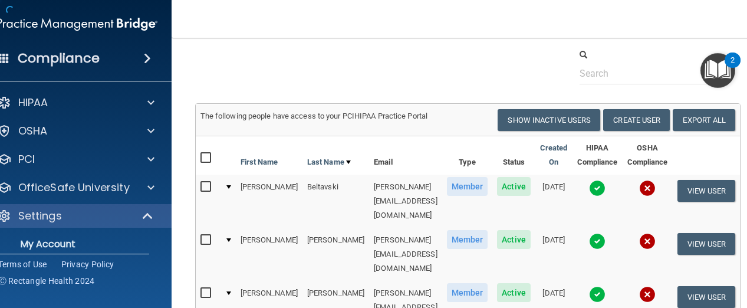
scroll to position [744, 0]
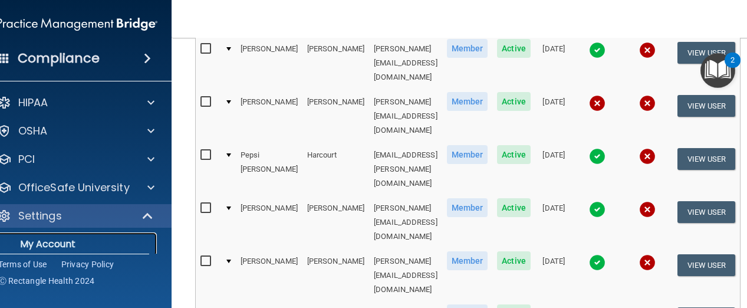
click at [84, 248] on p "My Account" at bounding box center [71, 244] width 161 height 12
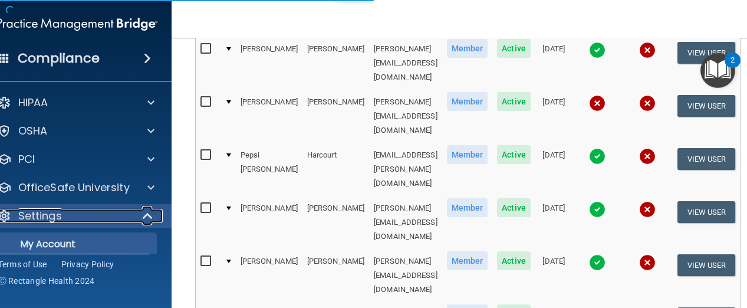
click at [144, 217] on span at bounding box center [149, 216] width 10 height 14
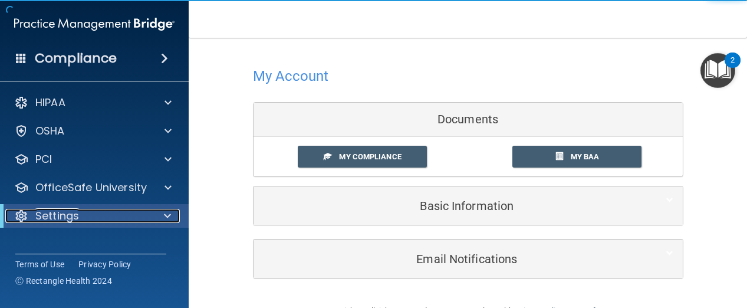
click at [169, 216] on span at bounding box center [167, 216] width 7 height 14
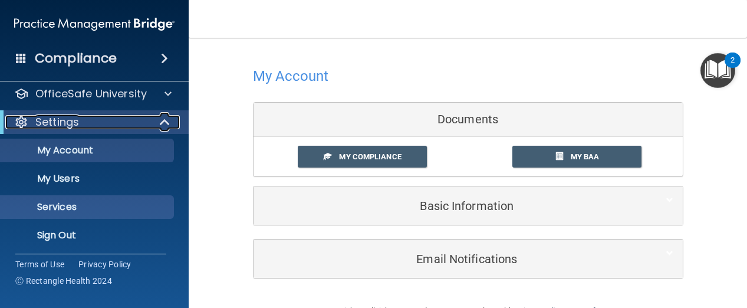
scroll to position [94, 0]
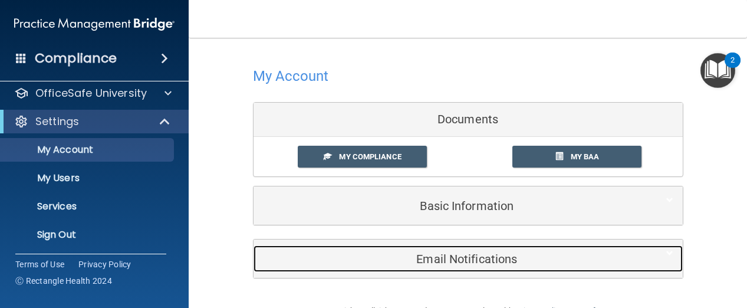
click at [431, 246] on div "Email Notifications" at bounding box center [449, 258] width 393 height 27
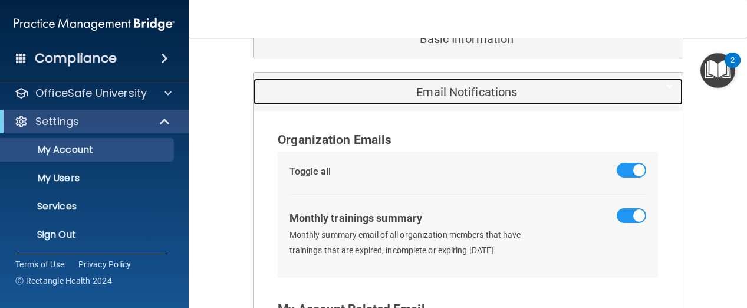
scroll to position [189, 0]
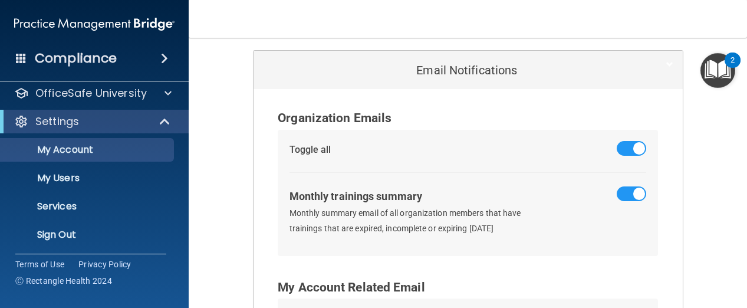
click at [617, 146] on span at bounding box center [631, 148] width 29 height 15
click at [624, 150] on input "checkbox" at bounding box center [624, 150] width 0 height 0
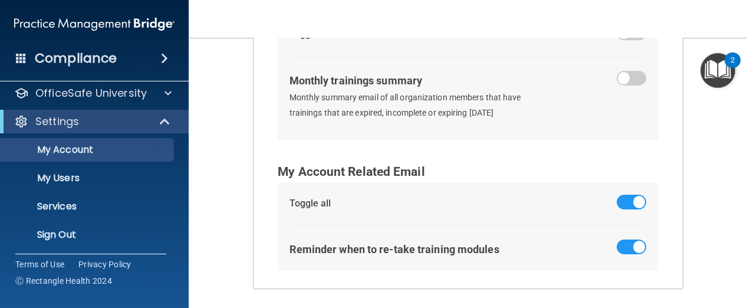
scroll to position [306, 0]
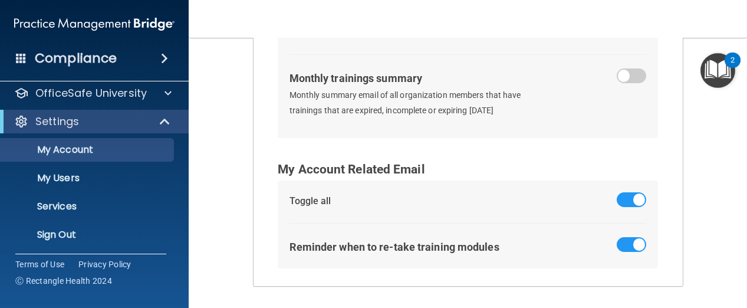
click at [617, 207] on div at bounding box center [631, 201] width 29 height 18
click at [621, 196] on span at bounding box center [631, 199] width 29 height 15
click at [624, 202] on input "checkbox" at bounding box center [624, 202] width 0 height 0
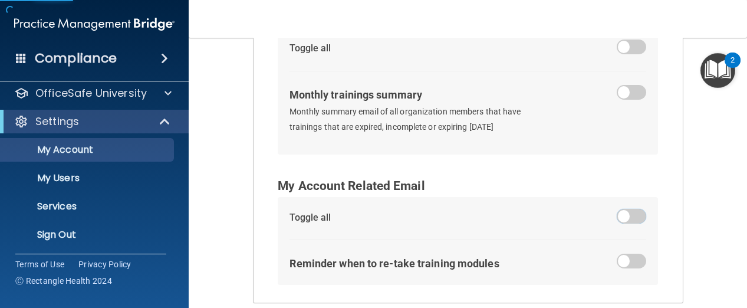
scroll to position [283, 0]
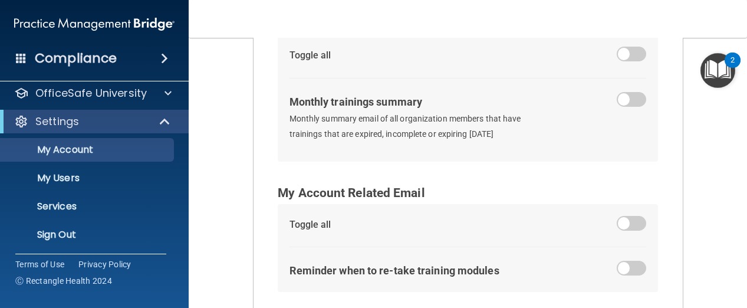
click at [637, 102] on span at bounding box center [631, 99] width 29 height 15
click at [624, 101] on input "checkbox" at bounding box center [624, 101] width 0 height 0
click at [617, 103] on span at bounding box center [631, 99] width 29 height 15
click at [624, 101] on input "checkbox" at bounding box center [624, 101] width 0 height 0
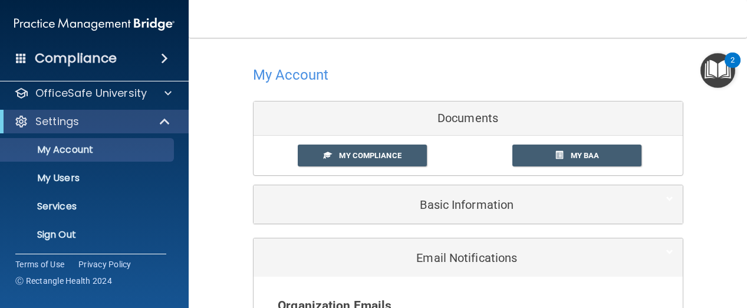
scroll to position [0, 0]
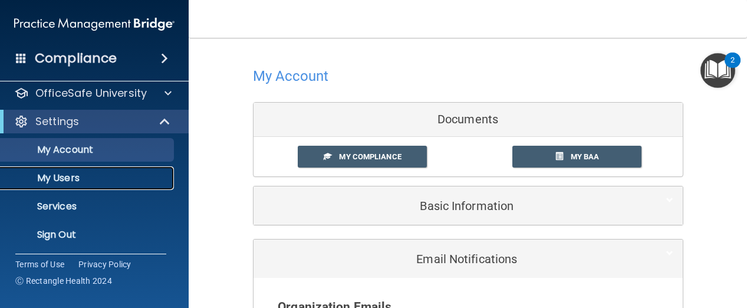
click at [134, 184] on link "My Users" at bounding box center [81, 178] width 186 height 24
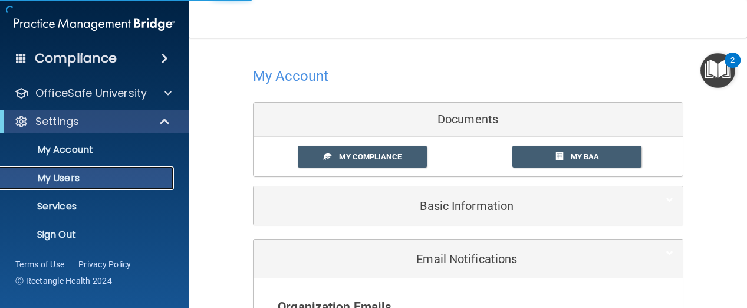
select select "20"
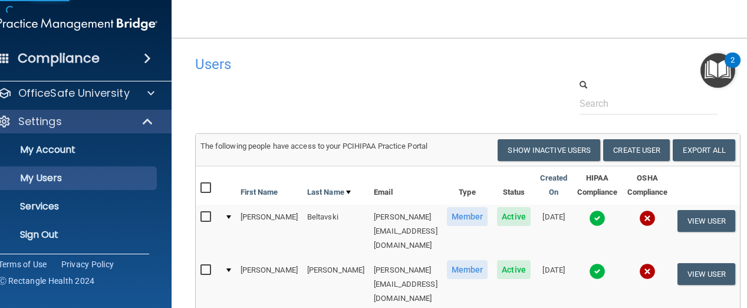
click at [130, 48] on div "Compliance" at bounding box center [77, 58] width 189 height 26
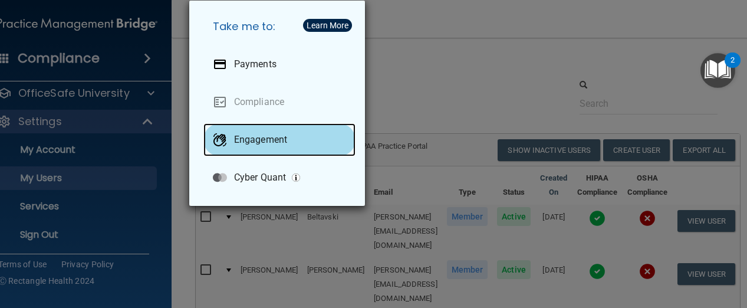
click at [237, 141] on p "Engagement" at bounding box center [260, 140] width 53 height 12
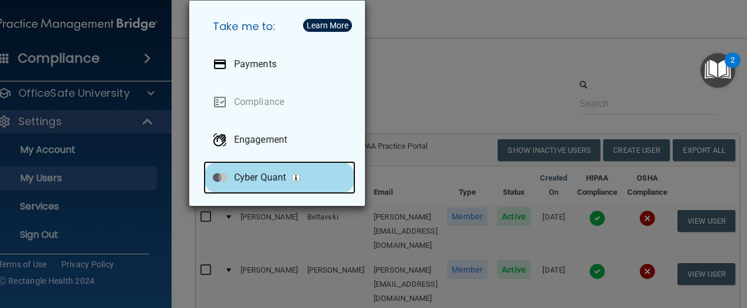
click at [242, 177] on p "Cyber Quant" at bounding box center [260, 178] width 52 height 12
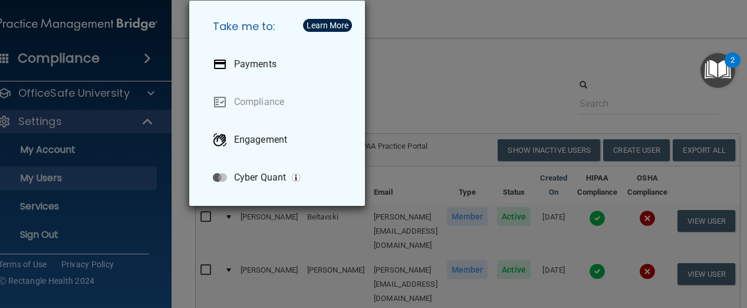
click at [431, 90] on div "Take me to: Payments Compliance Engagement Cyber Quant" at bounding box center [373, 154] width 747 height 308
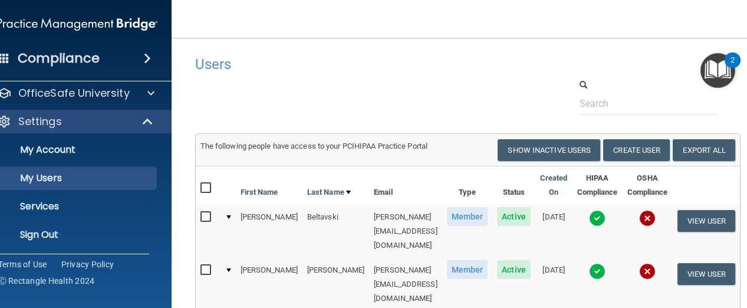
click at [275, 87] on div at bounding box center [467, 96] width 563 height 36
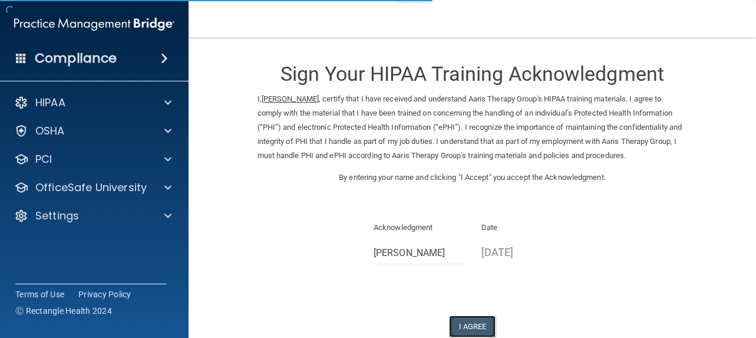
click at [464, 325] on button "I Agree" at bounding box center [472, 326] width 47 height 22
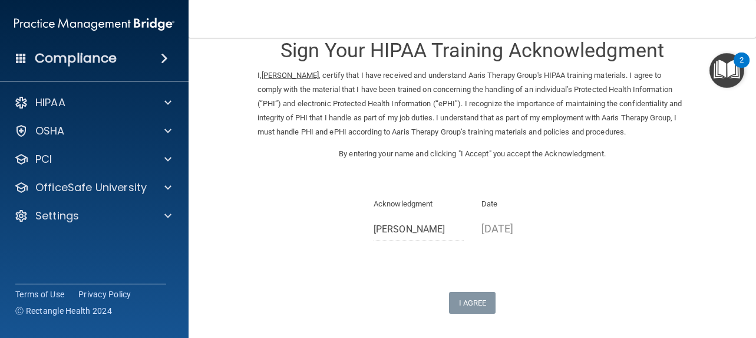
scroll to position [47, 0]
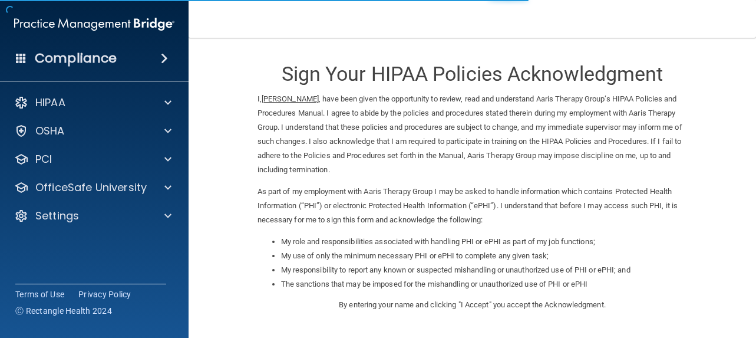
click at [455, 261] on li "My use of only the minimum necessary PHI or ePHI to complete any given task;" at bounding box center [484, 256] width 407 height 14
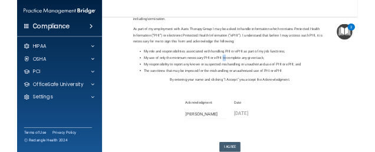
scroll to position [133, 0]
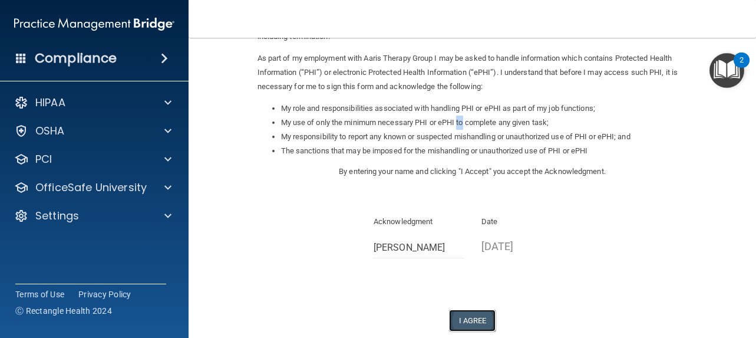
click at [470, 314] on button "I Agree" at bounding box center [472, 320] width 47 height 22
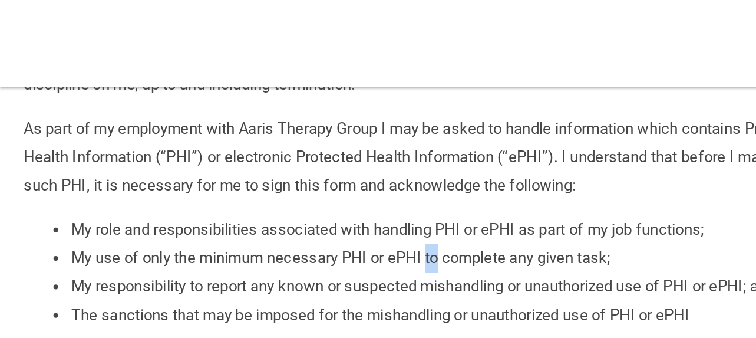
scroll to position [156, 0]
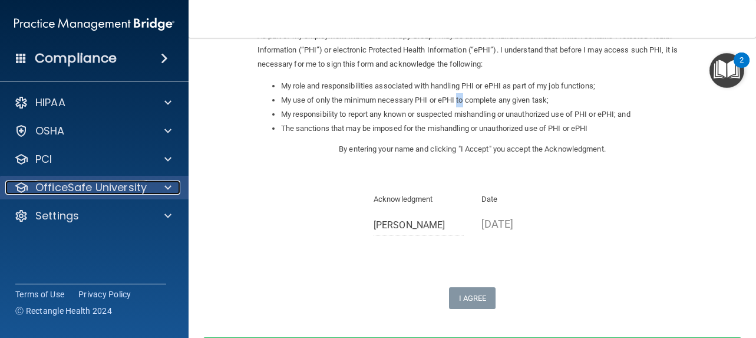
click at [76, 189] on p "OfficeSafe University" at bounding box center [90, 187] width 111 height 14
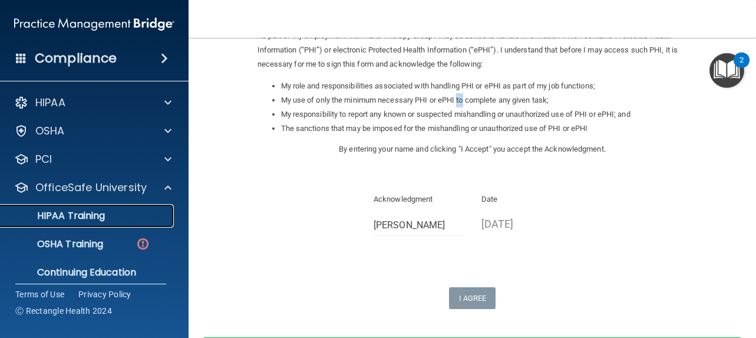
click at [63, 222] on link "HIPAA Training" at bounding box center [81, 216] width 186 height 24
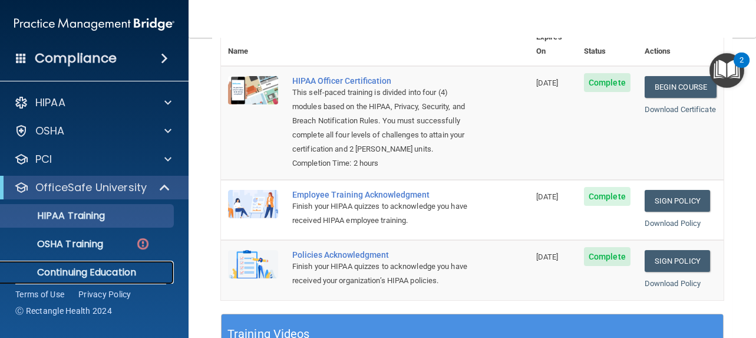
click at [72, 270] on p "Continuing Education" at bounding box center [88, 272] width 161 height 12
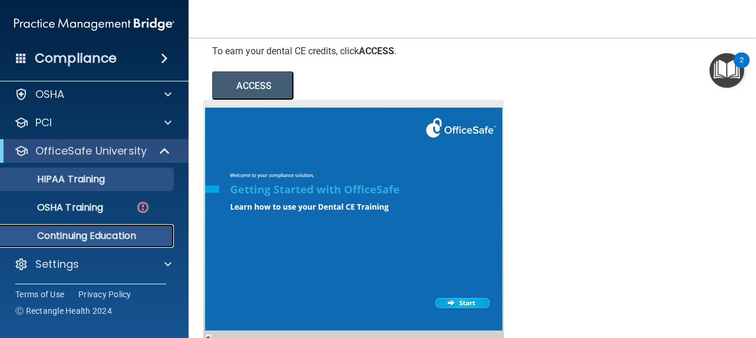
scroll to position [38, 0]
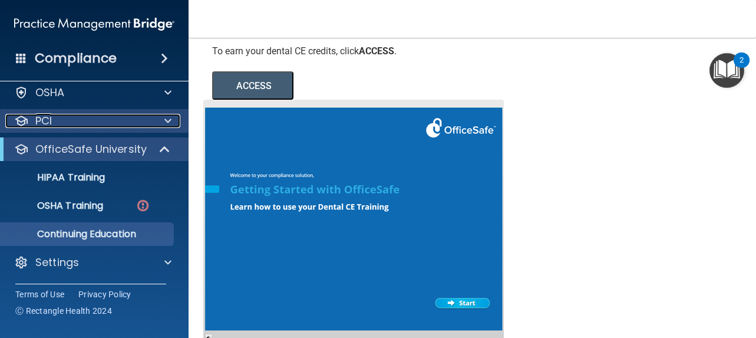
click at [103, 121] on div "PCI" at bounding box center [78, 121] width 146 height 14
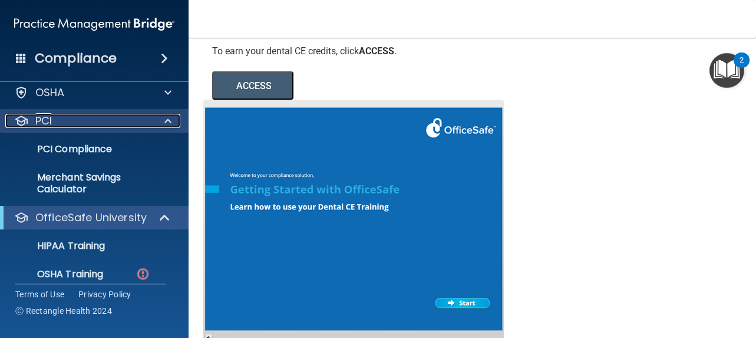
click at [101, 117] on div "PCI" at bounding box center [78, 121] width 146 height 14
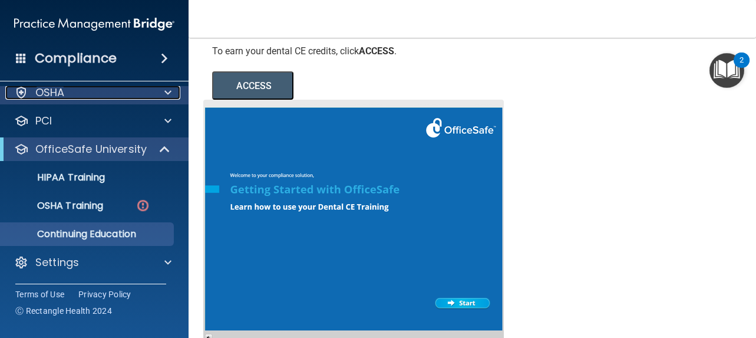
click at [95, 87] on div "OSHA" at bounding box center [78, 92] width 146 height 14
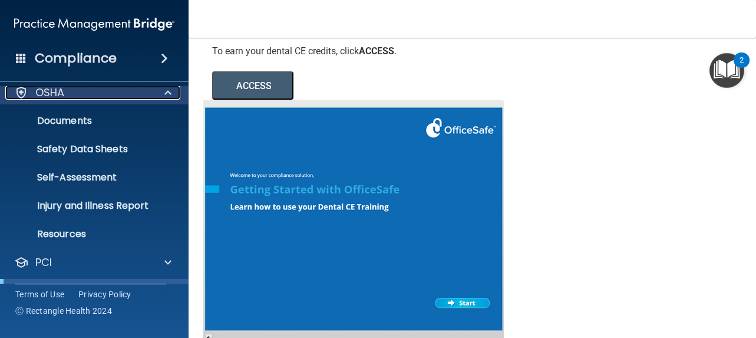
click at [96, 91] on div "OSHA" at bounding box center [78, 92] width 146 height 14
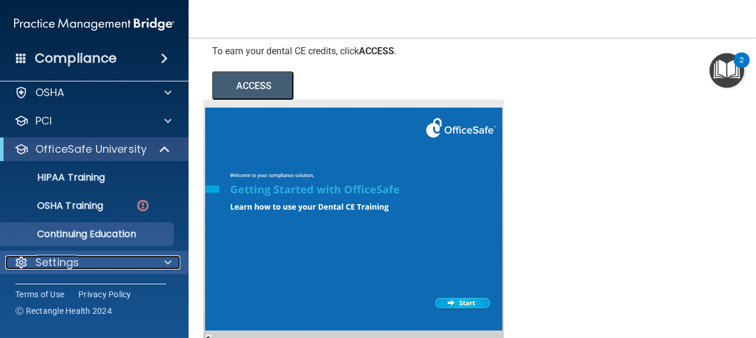
click at [146, 263] on div "Settings" at bounding box center [78, 262] width 146 height 14
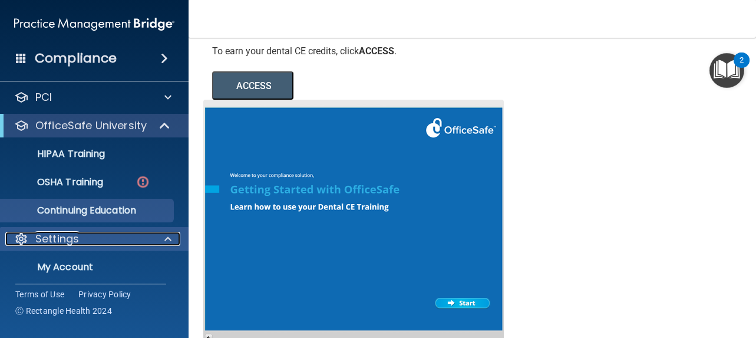
scroll to position [85, 0]
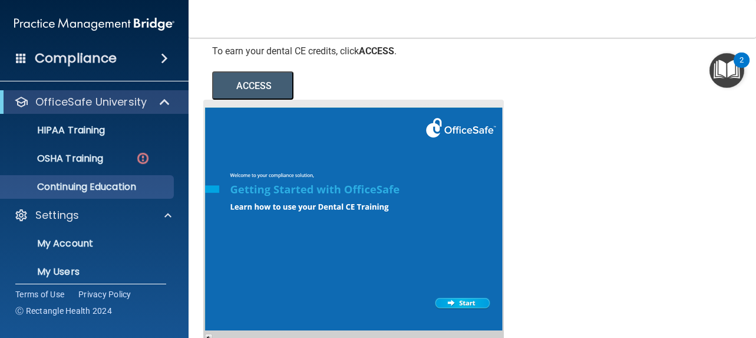
click at [67, 259] on ul "My Account My Users Services Sign Out" at bounding box center [94, 283] width 213 height 113
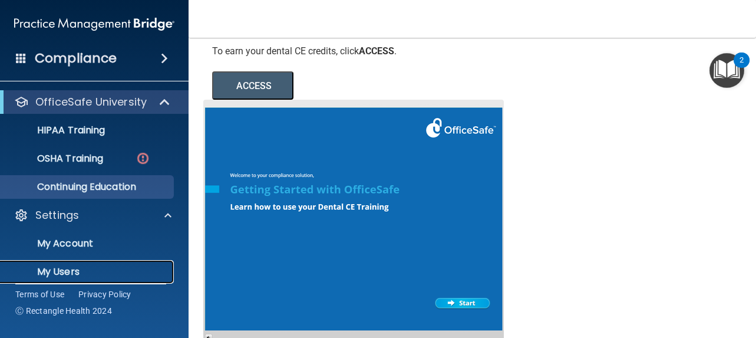
click at [67, 268] on p "My Users" at bounding box center [88, 272] width 161 height 12
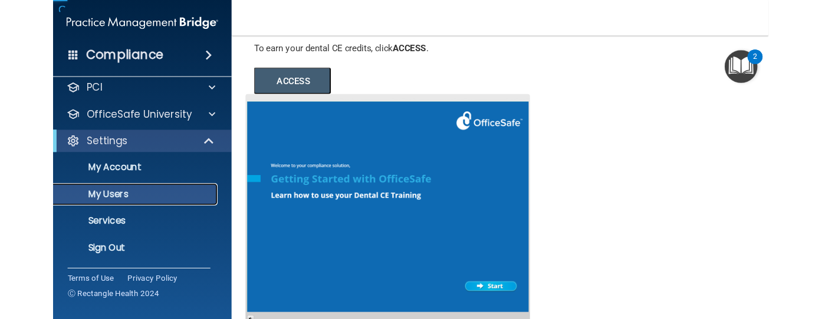
scroll to position [66, 0]
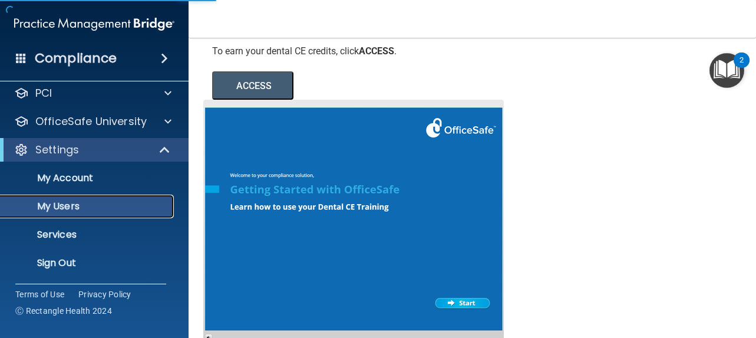
click at [68, 211] on p "My Users" at bounding box center [88, 206] width 161 height 12
select select "20"
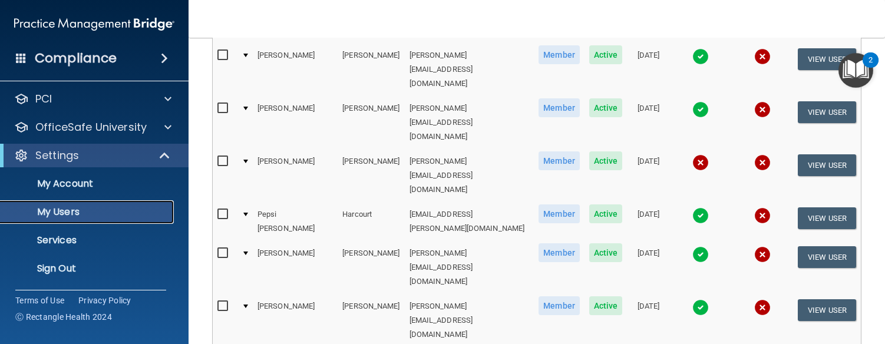
scroll to position [645, 0]
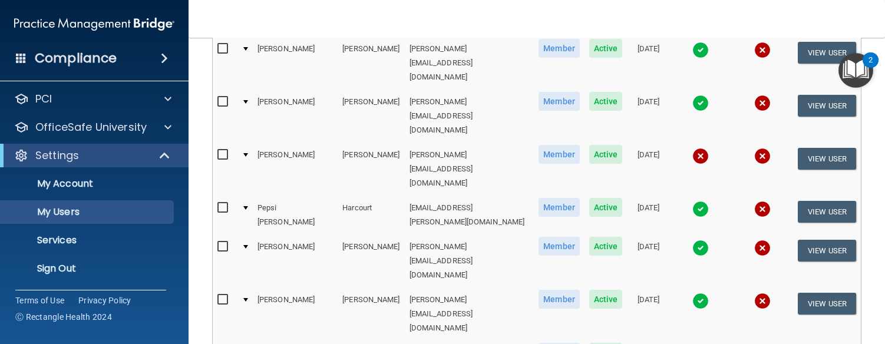
select select "20"
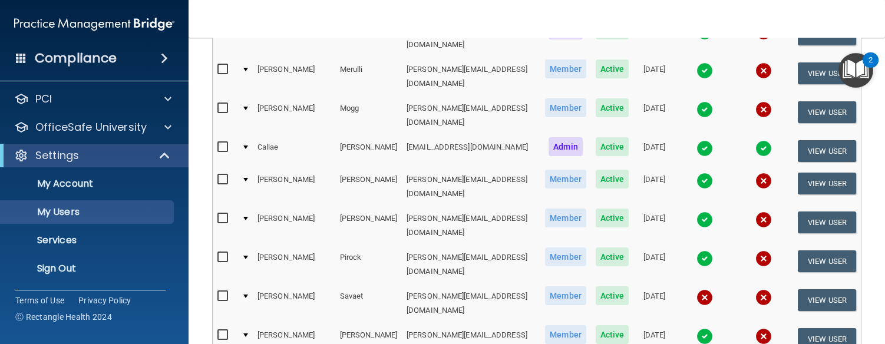
scroll to position [609, 0]
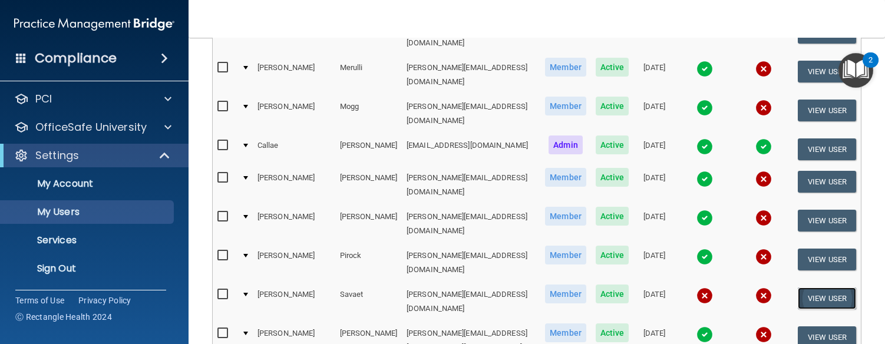
click at [756, 288] on button "View User" at bounding box center [827, 299] width 58 height 22
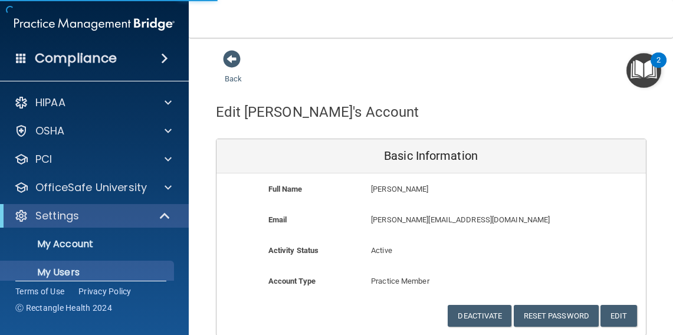
select select "20"
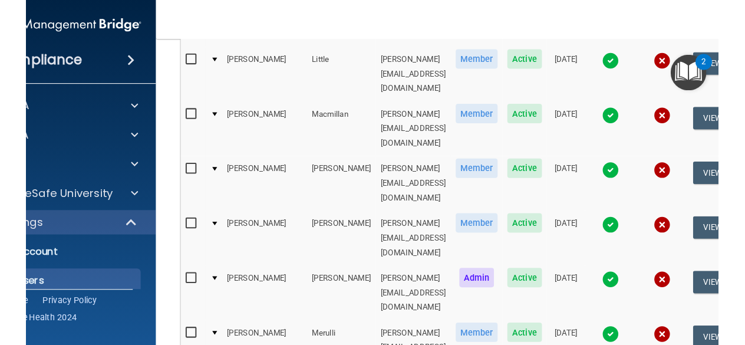
scroll to position [542, 0]
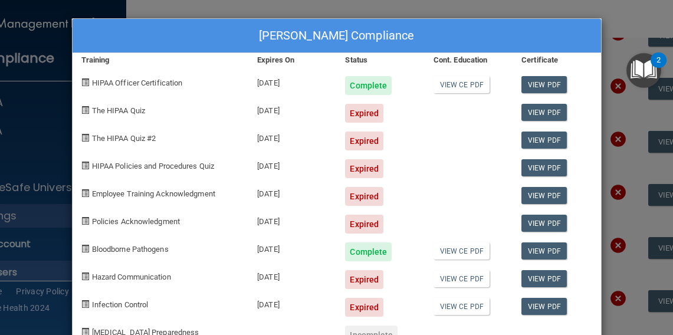
click at [613, 19] on div "[PERSON_NAME] Compliance Training Expires On Status Cont. Education Certificate…" at bounding box center [336, 167] width 673 height 335
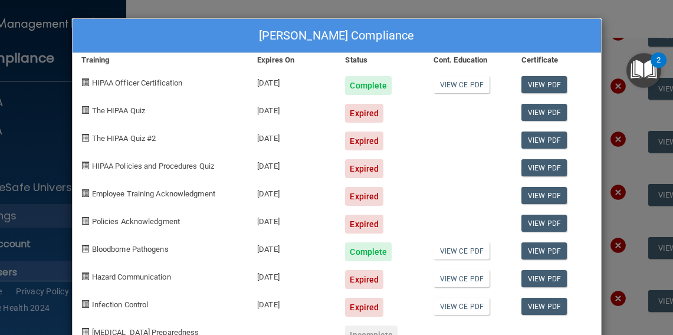
click at [498, 4] on div "[PERSON_NAME] Compliance Training Expires On Status Cont. Education Certificate…" at bounding box center [336, 167] width 673 height 335
